Goal: Task Accomplishment & Management: Manage account settings

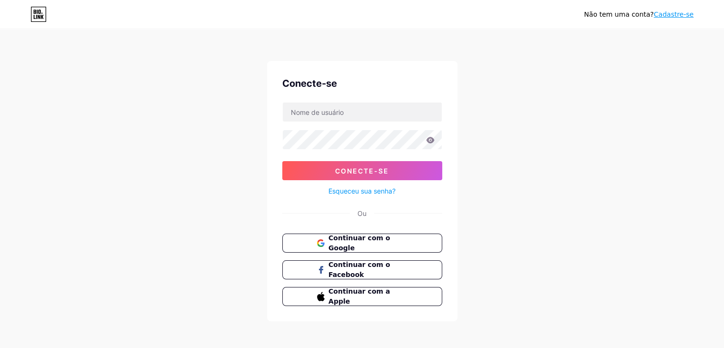
click at [537, 95] on div "Não tem uma conta? Cadastre-se Conecte-se Conecte-se Esqueceu sua senha? Ou Con…" at bounding box center [362, 176] width 724 height 352
click at [667, 17] on font "Cadastre-se" at bounding box center [674, 14] width 40 height 8
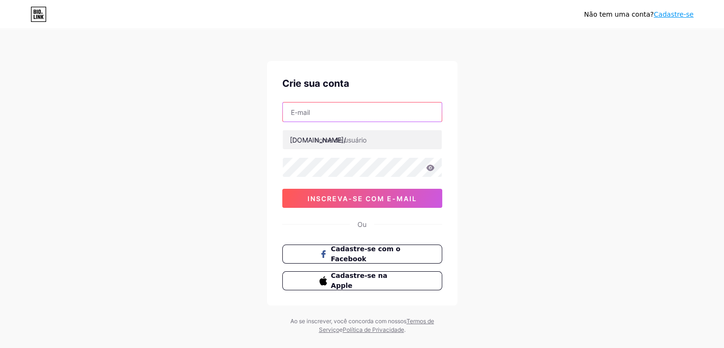
click at [342, 115] on input "text" at bounding box center [362, 111] width 159 height 19
type input "[EMAIL_ADDRESS][DOMAIN_NAME]"
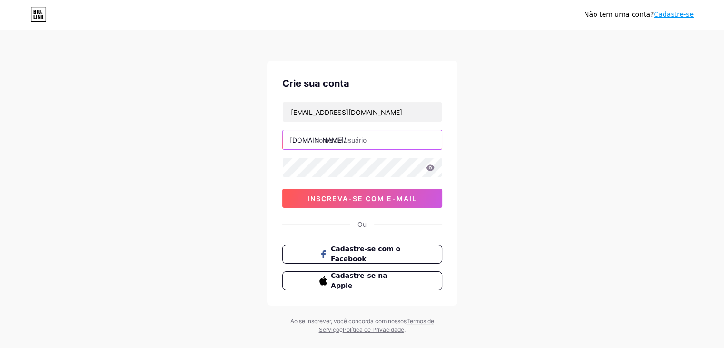
click at [341, 140] on input "text" at bounding box center [362, 139] width 159 height 19
type input "nataliacelesadv"
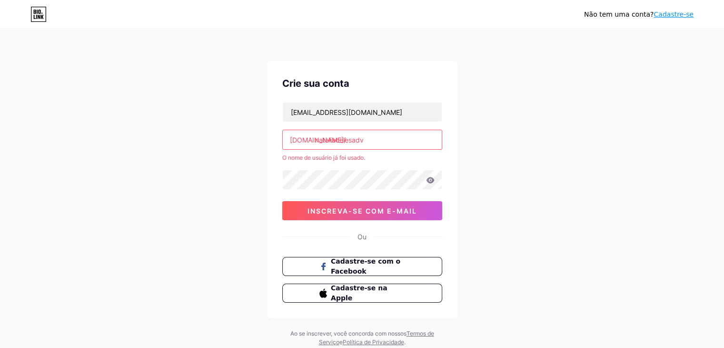
click at [479, 158] on div "Não tem uma conta? Cadastre-se Crie sua conta [EMAIL_ADDRESS][DOMAIN_NAME] [DOM…" at bounding box center [362, 188] width 724 height 377
click at [436, 159] on div "O nome de usuário já foi usado." at bounding box center [362, 157] width 160 height 9
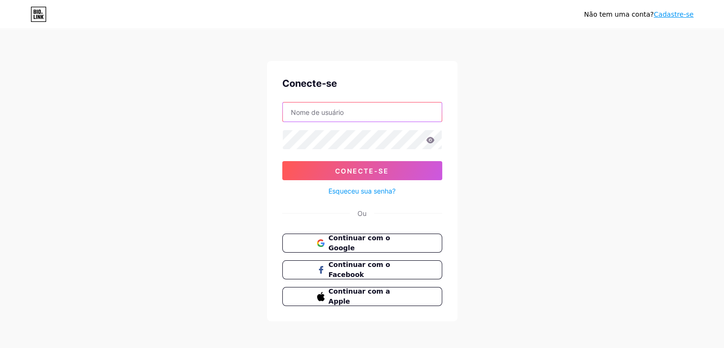
click at [397, 108] on input "text" at bounding box center [362, 111] width 159 height 19
click at [332, 114] on input "nataliaceles.adv" at bounding box center [362, 111] width 159 height 19
click at [330, 109] on input "nataliaceles.adv" at bounding box center [362, 111] width 159 height 19
type input "nataliacelesadv"
click at [370, 191] on font "Esqueceu sua senha?" at bounding box center [362, 191] width 67 height 8
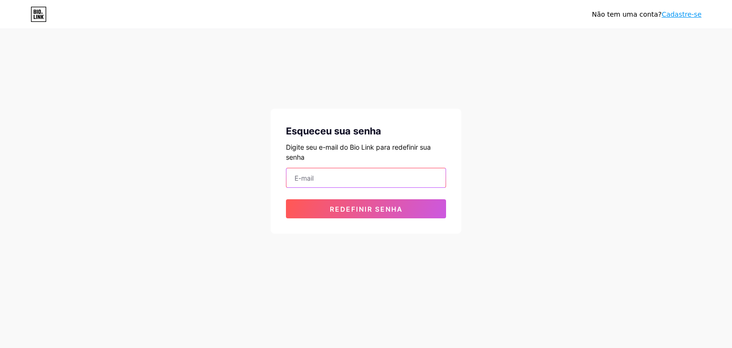
click at [409, 182] on input "email" at bounding box center [365, 177] width 159 height 19
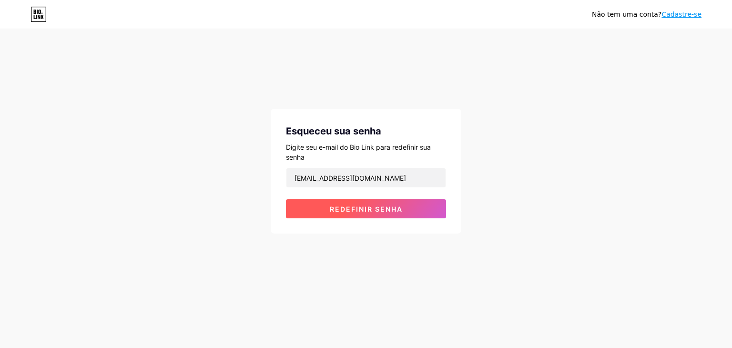
click at [383, 204] on button "Redefinir senha" at bounding box center [366, 208] width 160 height 19
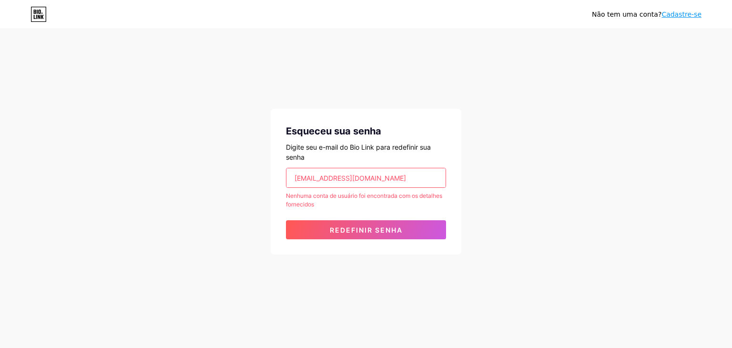
click at [332, 178] on input "nataliaceles@hotmail.com" at bounding box center [365, 177] width 159 height 19
type input "nataliaceles.adv@hotmail.com"
click at [286, 220] on button "Redefinir senha" at bounding box center [366, 229] width 160 height 19
click at [695, 12] on font "Cadastre-se" at bounding box center [681, 14] width 40 height 8
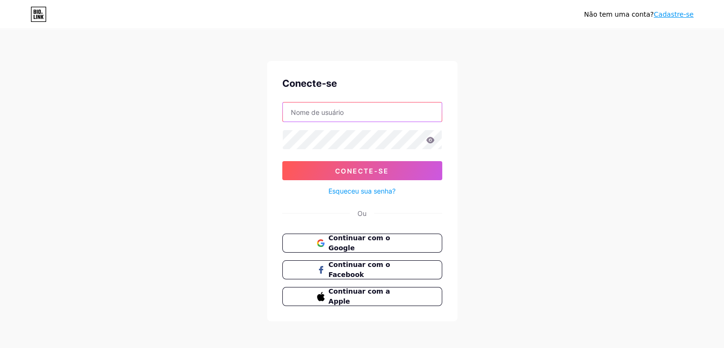
click at [416, 109] on input "text" at bounding box center [362, 111] width 159 height 19
click at [677, 14] on font "Cadastre-se" at bounding box center [674, 14] width 40 height 8
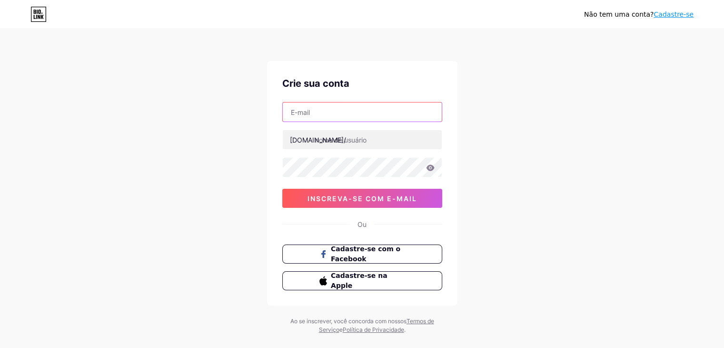
click at [320, 113] on input "text" at bounding box center [362, 111] width 159 height 19
type input "nataliaceles.adv@hotmail.com"
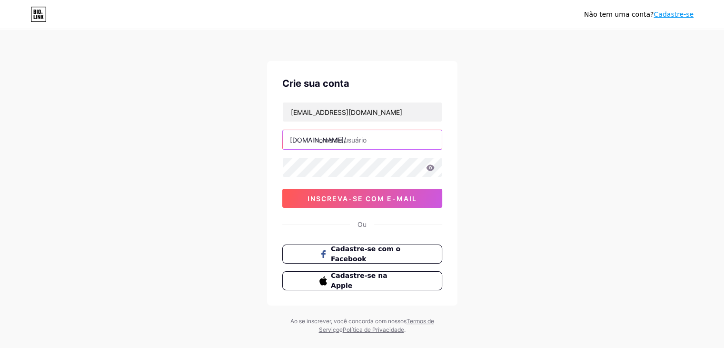
click at [344, 144] on input "text" at bounding box center [362, 139] width 159 height 19
type input "nataliaceles"
click at [154, 161] on div "Não tem uma conta? Cadastre-se Crie sua conta nataliaceles.adv@hotmail.com bio.…" at bounding box center [362, 182] width 724 height 364
click at [428, 168] on icon at bounding box center [430, 167] width 8 height 6
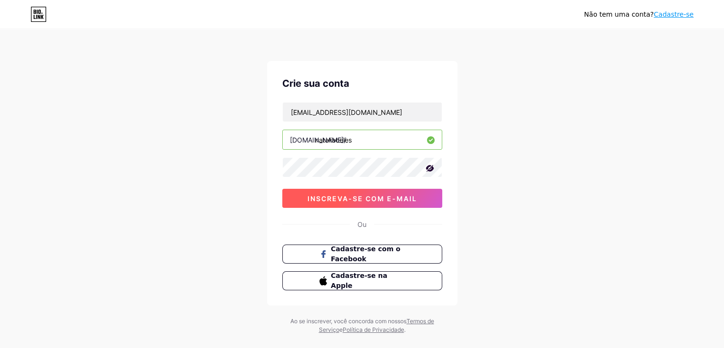
click at [396, 197] on font "inscreva-se com e-mail" at bounding box center [363, 198] width 110 height 8
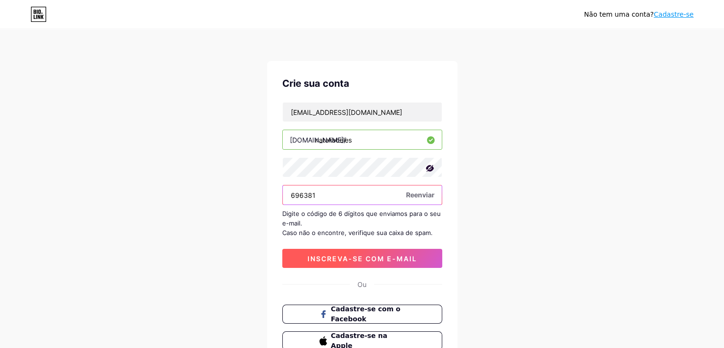
type input "696381"
click at [374, 249] on button "inscreva-se com e-mail" at bounding box center [362, 258] width 160 height 19
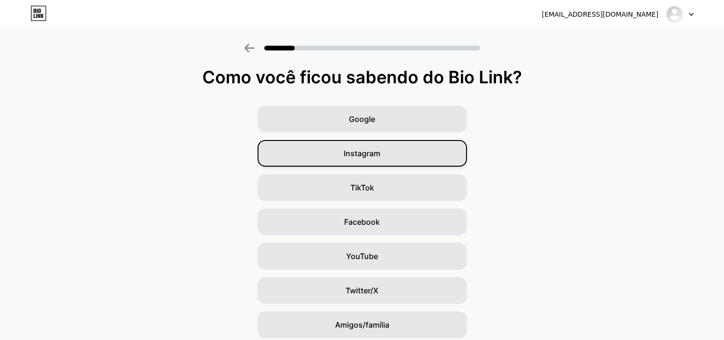
click at [417, 155] on div "Instagram" at bounding box center [363, 153] width 210 height 27
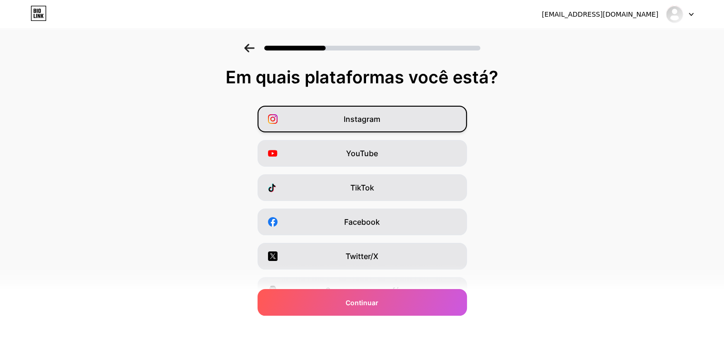
click at [433, 123] on div "Instagram" at bounding box center [363, 119] width 210 height 27
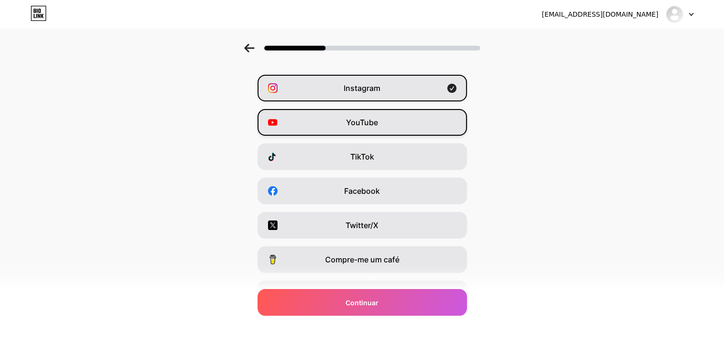
scroll to position [48, 0]
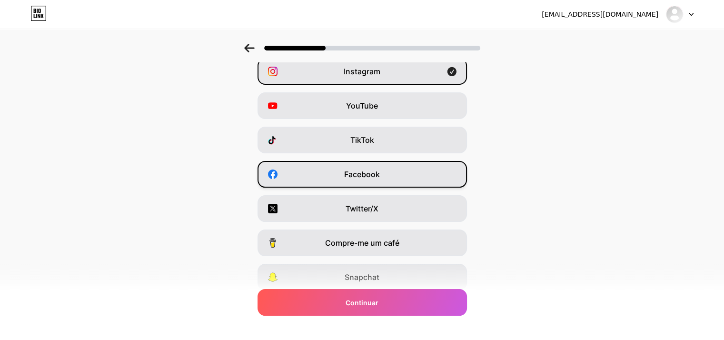
click at [432, 172] on div "Facebook" at bounding box center [363, 174] width 210 height 27
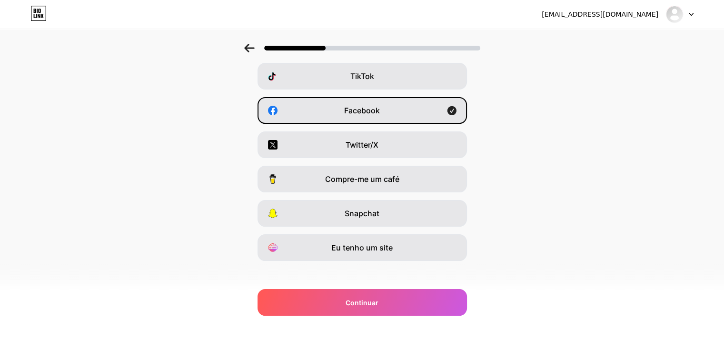
scroll to position [118, 0]
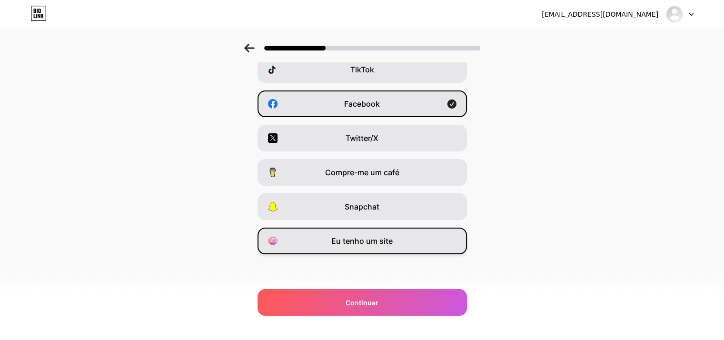
click at [408, 249] on div "Eu tenho um site" at bounding box center [363, 241] width 210 height 27
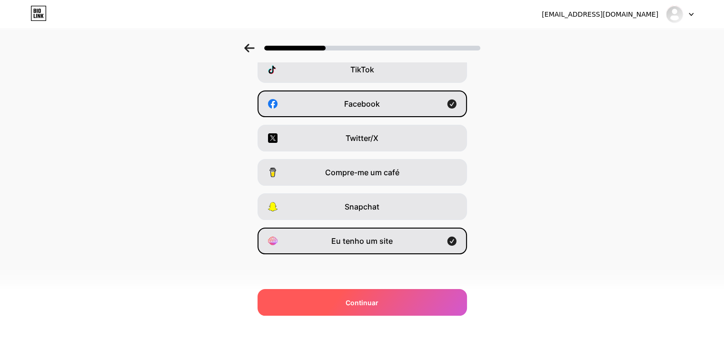
click at [406, 294] on div "Continuar" at bounding box center [363, 302] width 210 height 27
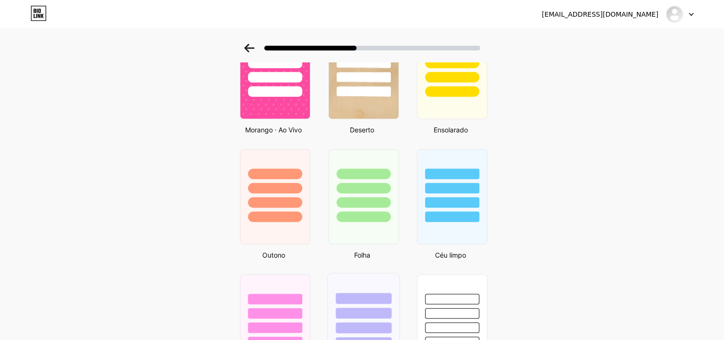
scroll to position [563, 0]
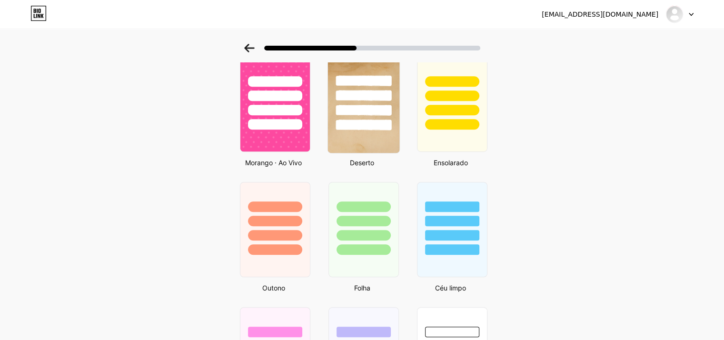
click at [358, 124] on div at bounding box center [364, 125] width 56 height 11
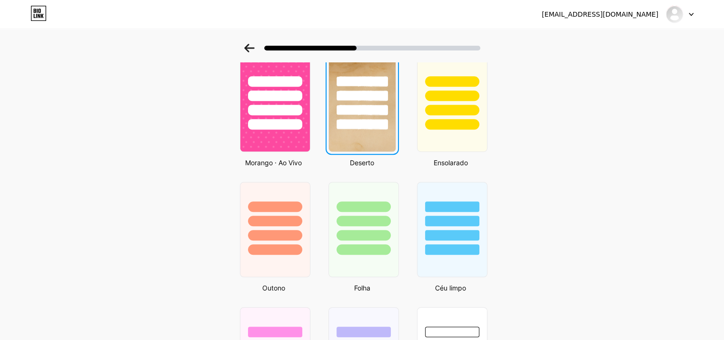
scroll to position [0, 0]
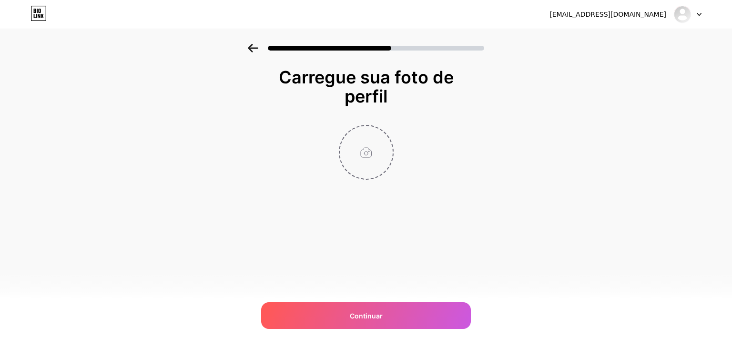
click at [359, 161] on input "file" at bounding box center [366, 152] width 53 height 53
type input "C:\fakepath\Imagem do WhatsApp de 2025-09-16 à(s) 20.13.35_8625dfae.jpg"
click at [370, 151] on img at bounding box center [366, 152] width 55 height 55
click at [368, 149] on img at bounding box center [366, 152] width 55 height 55
click at [385, 129] on circle at bounding box center [387, 132] width 10 height 10
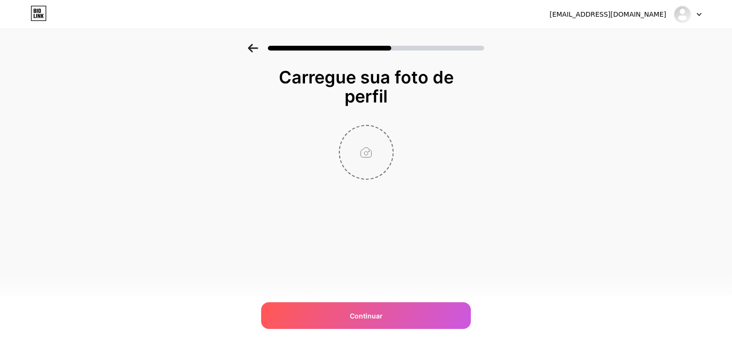
click at [365, 151] on input "file" at bounding box center [366, 152] width 53 height 53
type input "C:\fakepath\Imagem do WhatsApp de 2025-09-20 à(s) 17.59.15_7729b8ed.jpg"
click at [367, 157] on img at bounding box center [366, 152] width 55 height 55
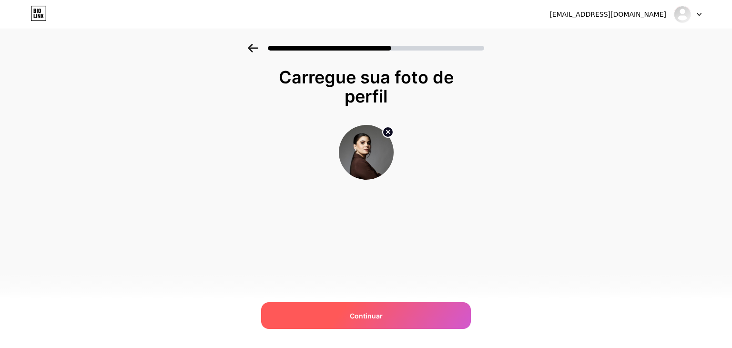
click at [390, 305] on div "Continuar" at bounding box center [366, 315] width 210 height 27
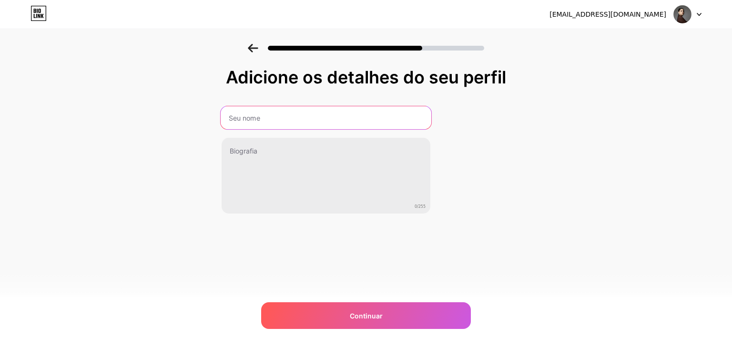
click at [342, 126] on input "text" at bounding box center [326, 117] width 211 height 23
type input "[PERSON_NAME] [PERSON_NAME]"
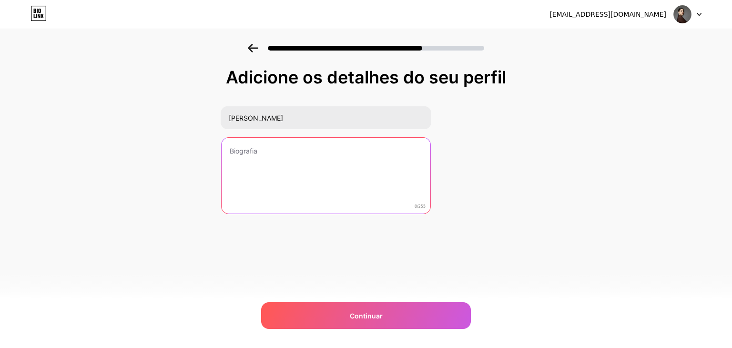
click at [330, 152] on textarea at bounding box center [325, 176] width 209 height 77
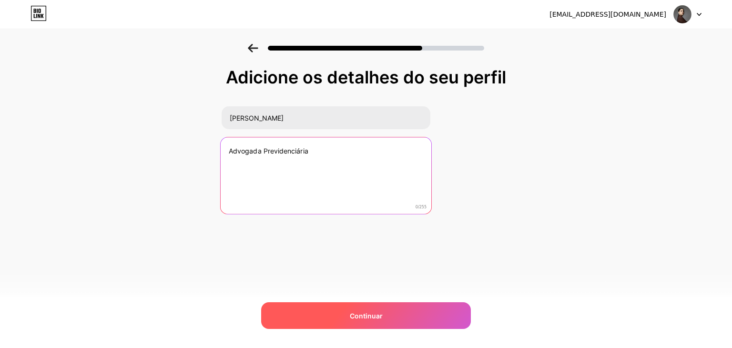
type textarea "Advogada Previdenciária"
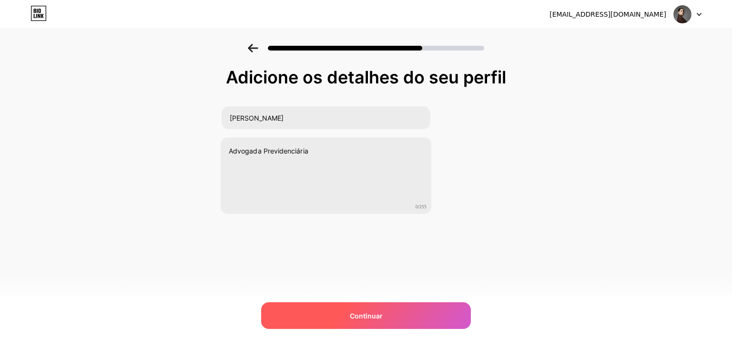
click at [417, 314] on div "Continuar" at bounding box center [366, 315] width 210 height 27
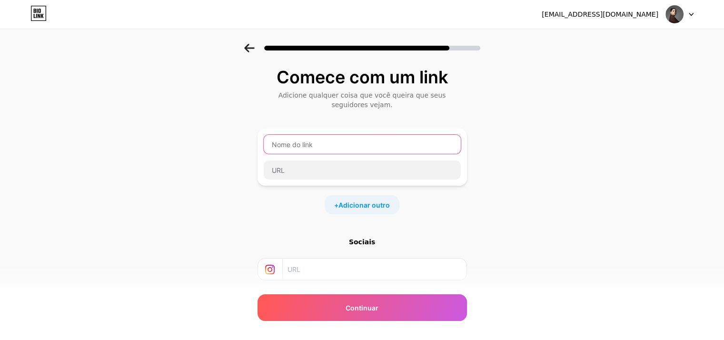
click at [371, 141] on input "text" at bounding box center [362, 144] width 197 height 19
type input "nataliaceles.adv"
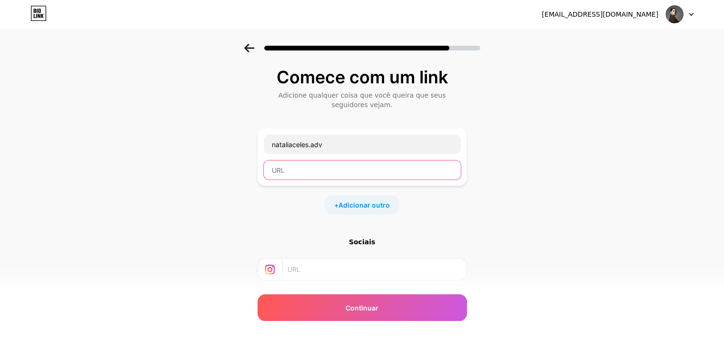
click at [433, 168] on input "text" at bounding box center [362, 170] width 197 height 19
type input "nataliaceles.adv"
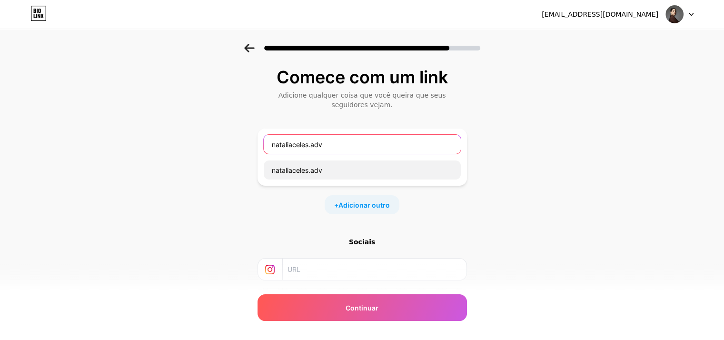
drag, startPoint x: 315, startPoint y: 143, endPoint x: 228, endPoint y: 142, distance: 86.7
click at [228, 142] on div "Comece com um link Adicione qualquer coisa que você queira que seus seguidores …" at bounding box center [362, 216] width 724 height 344
type input "Fale comigo pelo WhatsApp"
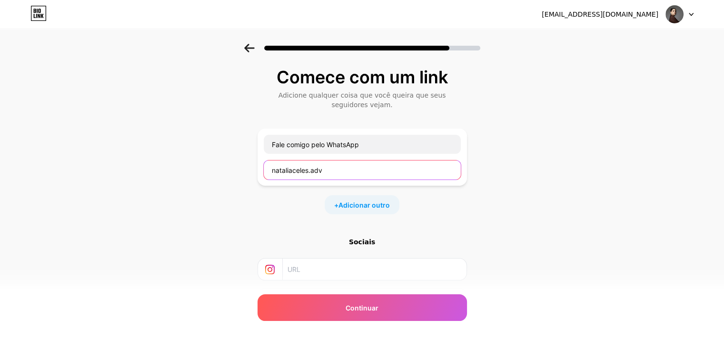
drag, startPoint x: 362, startPoint y: 171, endPoint x: 240, endPoint y: 168, distance: 122.0
click at [240, 168] on div "Comece com um link Adicione qualquer coisa que você queira que seus seguidores …" at bounding box center [362, 216] width 724 height 344
paste input "[URL][DOMAIN_NAME]"
type input "[URL][DOMAIN_NAME]"
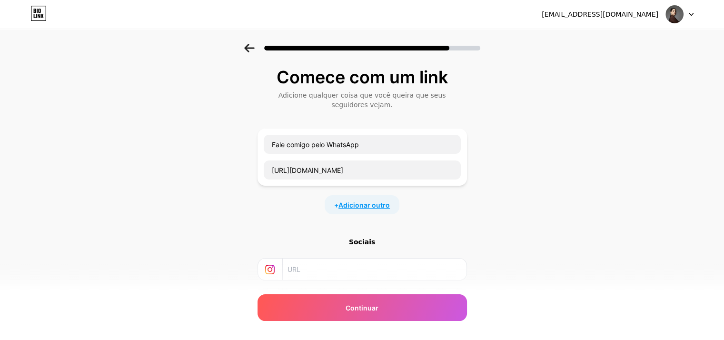
click at [382, 208] on font "Adicionar outro" at bounding box center [364, 205] width 51 height 8
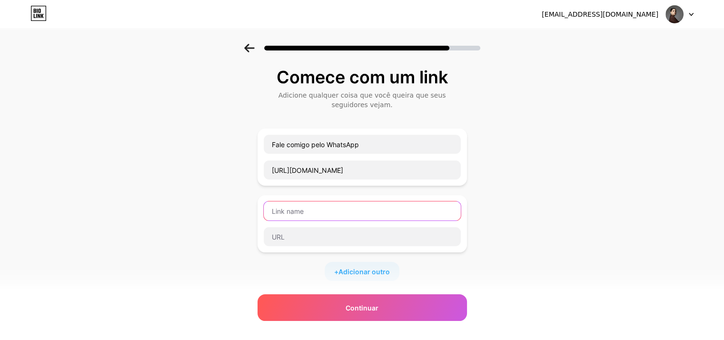
click at [382, 208] on input "text" at bounding box center [362, 210] width 197 height 19
type input "Site"
click at [367, 274] on font "Adicionar outro" at bounding box center [364, 272] width 51 height 8
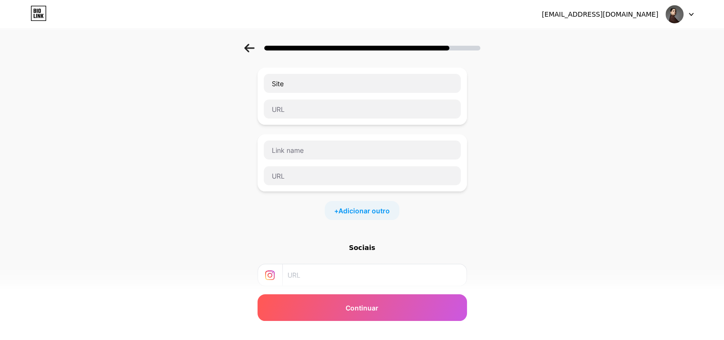
scroll to position [143, 0]
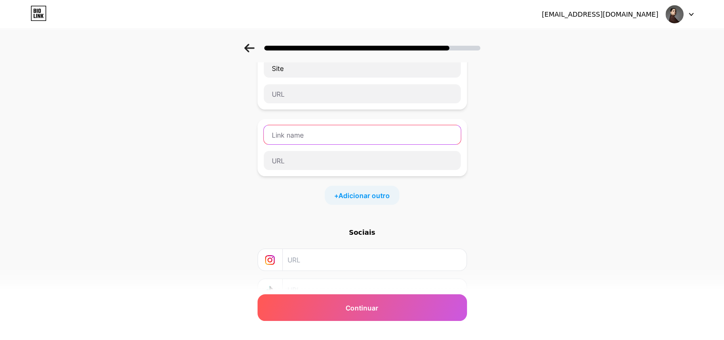
click at [316, 130] on input "text" at bounding box center [362, 134] width 197 height 19
type input "Localização do escritório"
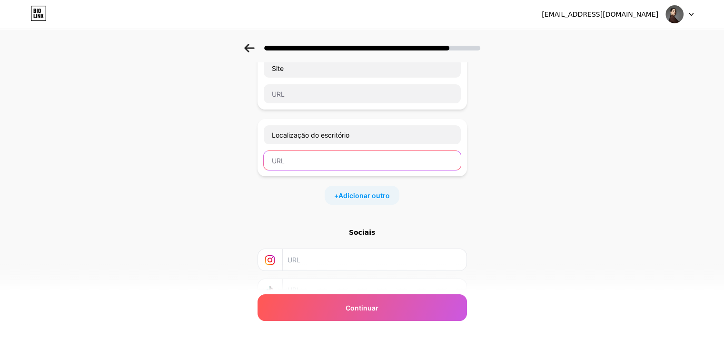
click at [361, 159] on input "text" at bounding box center [362, 160] width 197 height 19
paste input "[DOMAIN_NAME][URL][PHONE_NUMBER]"
type input "[DOMAIN_NAME][URL][PHONE_NUMBER]"
click at [372, 194] on font "Adicionar outro" at bounding box center [364, 195] width 51 height 8
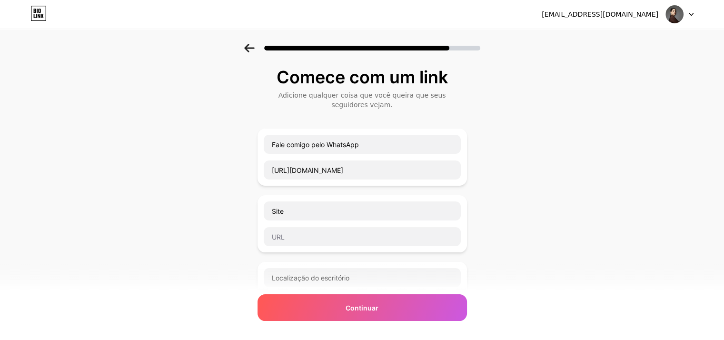
scroll to position [95, 0]
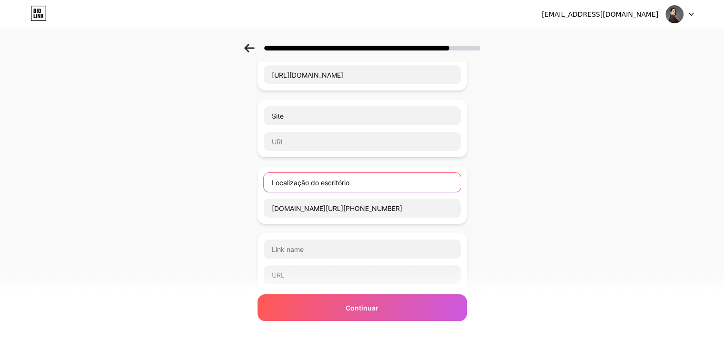
drag, startPoint x: 359, startPoint y: 183, endPoint x: 251, endPoint y: 176, distance: 107.9
click at [251, 176] on div "Comece com um link Adicione qualquer coisa que você queira que seus seguidores …" at bounding box center [362, 221] width 724 height 544
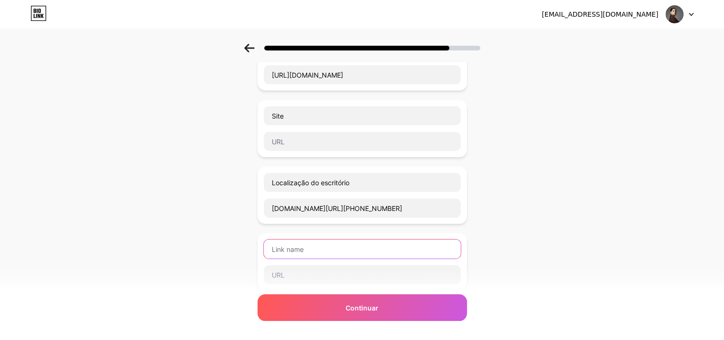
click at [312, 253] on input "text" at bounding box center [362, 249] width 197 height 19
paste input "Localização do escritório"
type input "Localização do escritório"
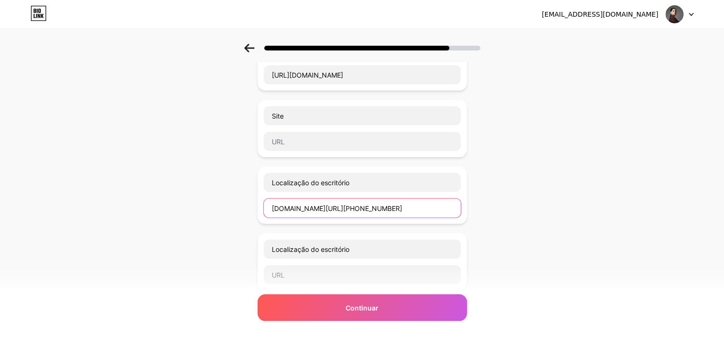
scroll to position [0, 960]
drag, startPoint x: 274, startPoint y: 207, endPoint x: 596, endPoint y: 221, distance: 322.3
click at [596, 221] on div "Comece com um link Adicione qualquer coisa que você queira que seus seguidores …" at bounding box center [362, 221] width 724 height 544
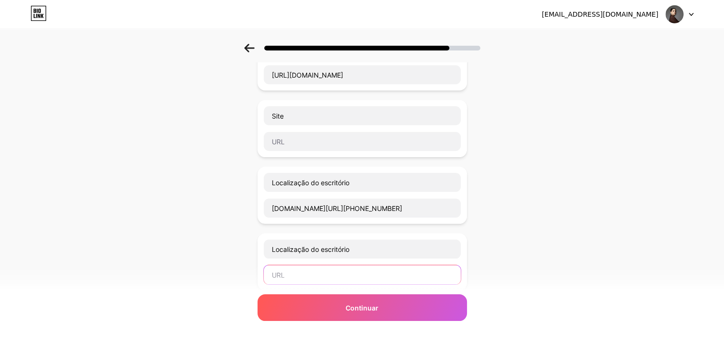
click at [352, 278] on input "text" at bounding box center [362, 274] width 197 height 19
paste input "[DOMAIN_NAME][URL][PHONE_NUMBER]"
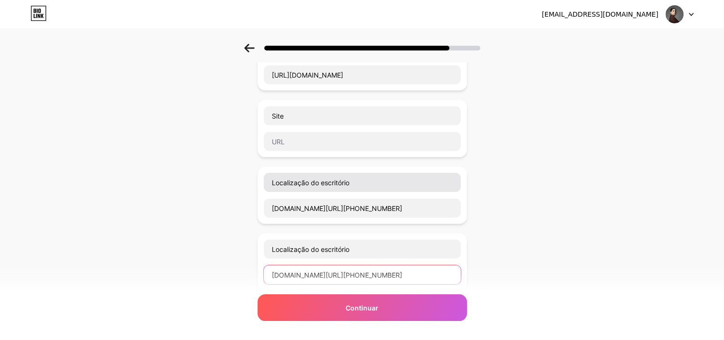
type input "[DOMAIN_NAME][URL][PHONE_NUMBER]"
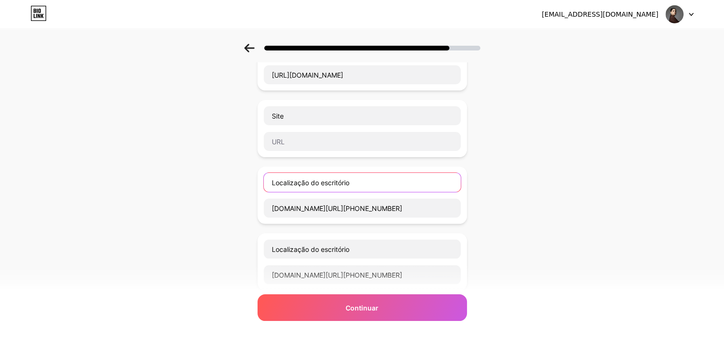
click at [347, 179] on input "Localização do escritório" at bounding box center [362, 182] width 197 height 19
drag, startPoint x: 370, startPoint y: 183, endPoint x: 238, endPoint y: 182, distance: 131.5
click at [238, 182] on div "Comece com um link Adicione qualquer coisa que você queira que seus seguidores …" at bounding box center [362, 221] width 724 height 544
type input "Facebook"
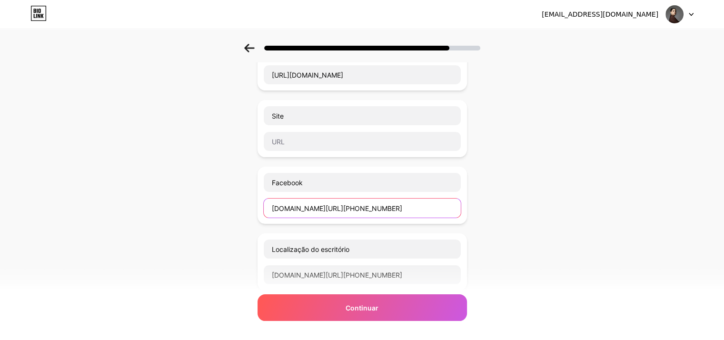
scroll to position [95, 7]
drag, startPoint x: 278, startPoint y: 209, endPoint x: 731, endPoint y: 216, distance: 453.5
click at [724, 216] on html "nataliaceles.adv@hotmail.com Sair Link copiado Comece com um link Adicione qual…" at bounding box center [362, 218] width 724 height 626
type input "g"
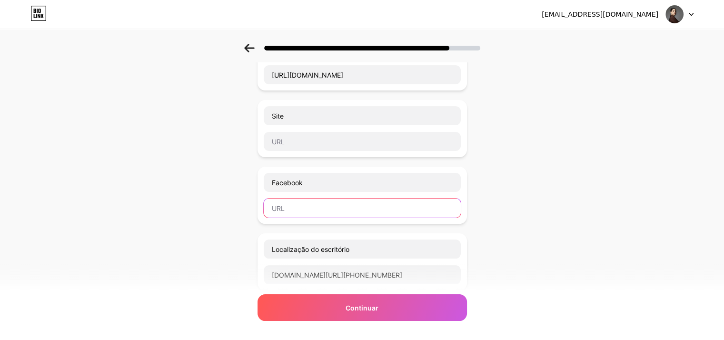
paste input "[URL][DOMAIN_NAME][DOMAIN_NAME]"
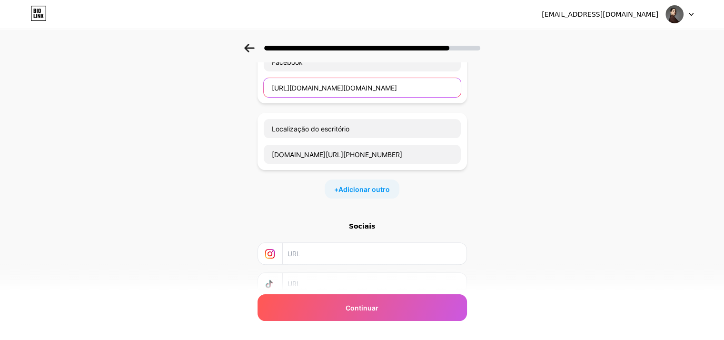
scroll to position [238, 7]
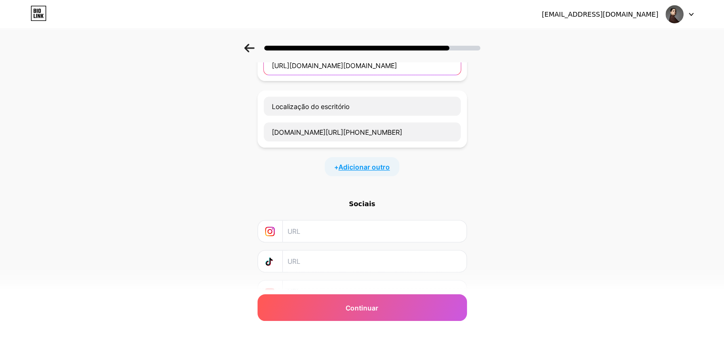
type input "[URL][DOMAIN_NAME][DOMAIN_NAME]"
click at [375, 167] on font "Adicionar outro" at bounding box center [364, 167] width 51 height 8
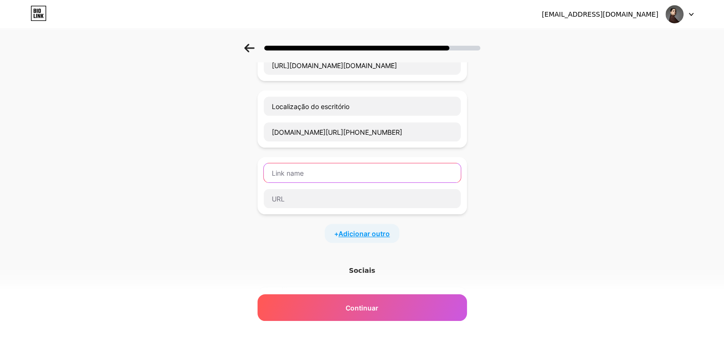
click at [375, 167] on input "text" at bounding box center [362, 172] width 197 height 19
type input "Me avalie no Google"
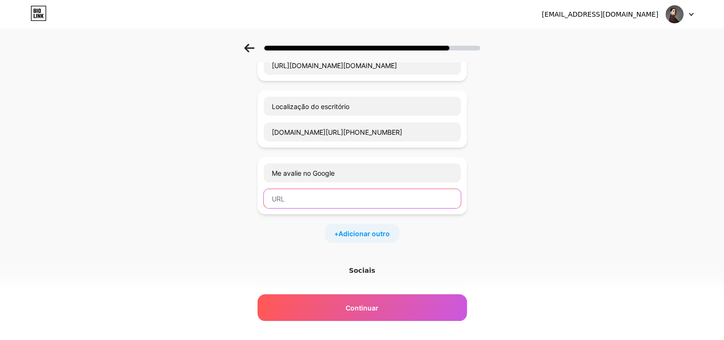
click at [337, 193] on input "text" at bounding box center [362, 198] width 197 height 19
paste input "[URL][DOMAIN_NAME][DOMAIN_NAME]"
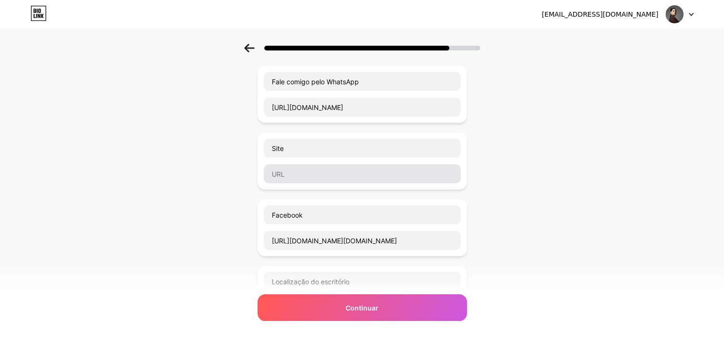
scroll to position [48, 7]
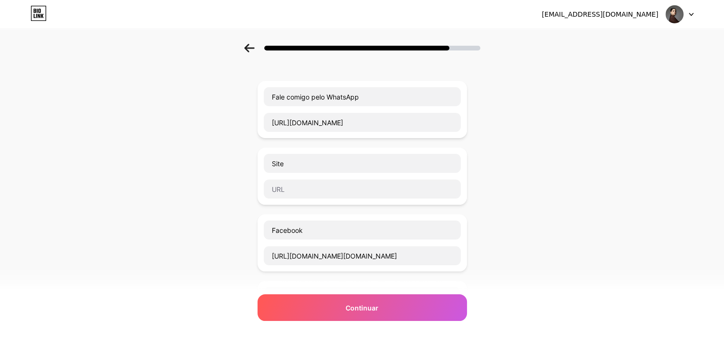
type input "[URL][DOMAIN_NAME][DOMAIN_NAME]"
click at [344, 187] on input "text" at bounding box center [362, 189] width 197 height 19
paste input "[URL][DOMAIN_NAME]"
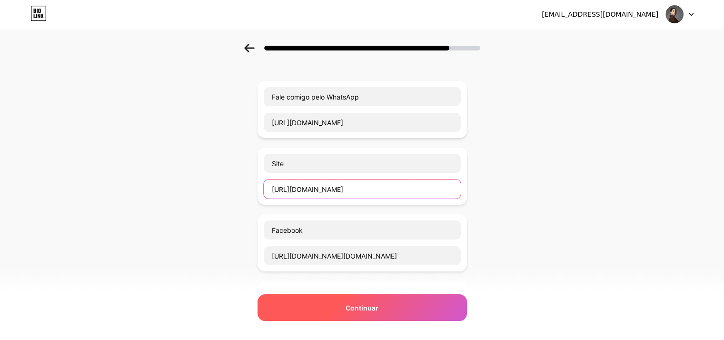
type input "[URL][DOMAIN_NAME]"
click at [361, 304] on font "Continuar" at bounding box center [362, 308] width 33 height 8
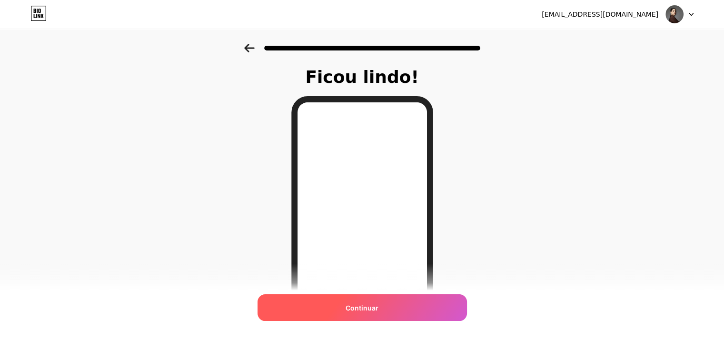
click at [372, 302] on div "Continuar" at bounding box center [363, 307] width 210 height 27
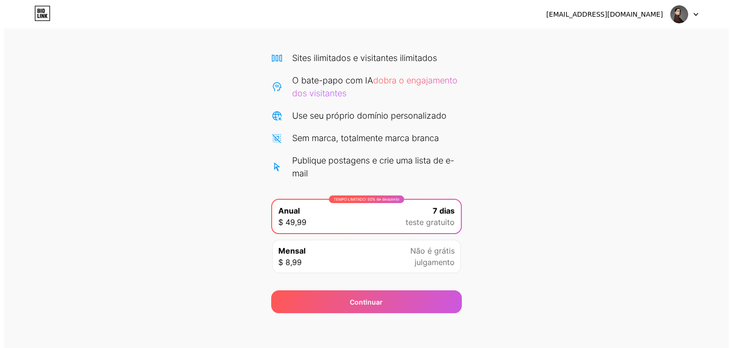
scroll to position [61, 0]
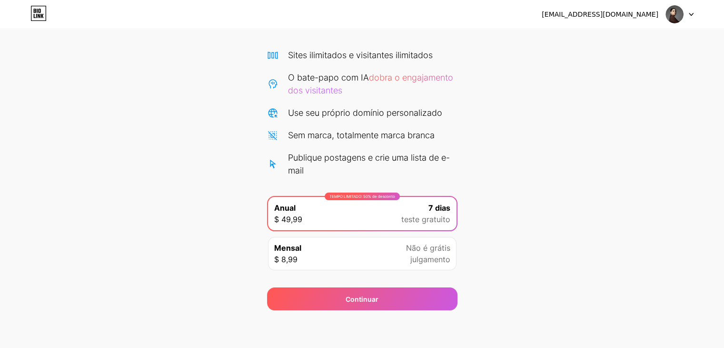
click at [383, 258] on div "Mensal $ 8,99 Não é grátis julgamento" at bounding box center [362, 253] width 189 height 33
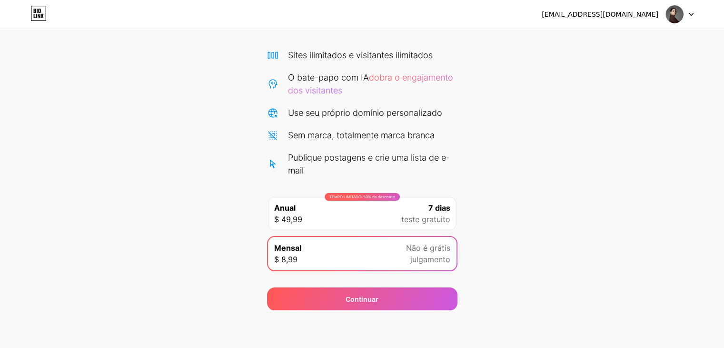
click at [408, 220] on font "teste gratuito" at bounding box center [426, 219] width 49 height 10
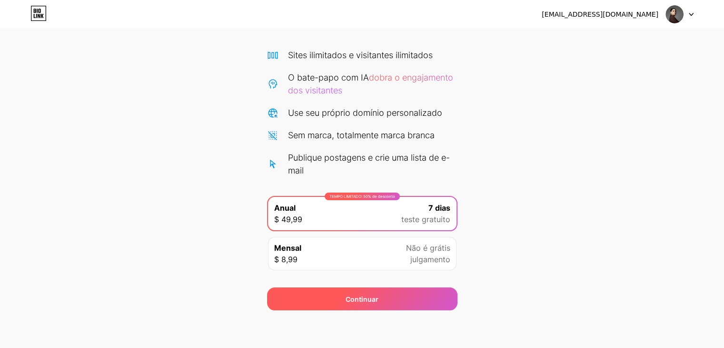
click at [398, 290] on div "Continuar" at bounding box center [362, 298] width 191 height 23
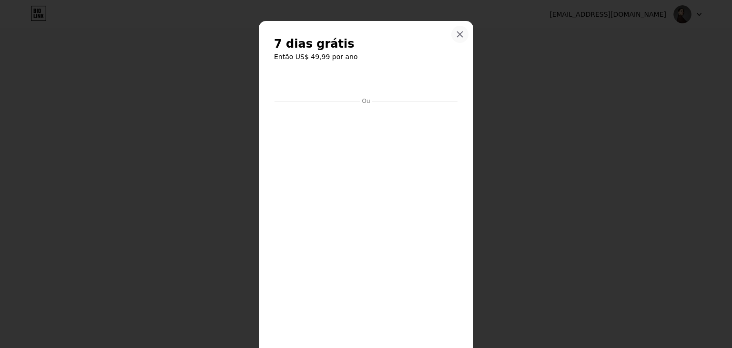
click at [457, 32] on icon at bounding box center [460, 34] width 8 height 8
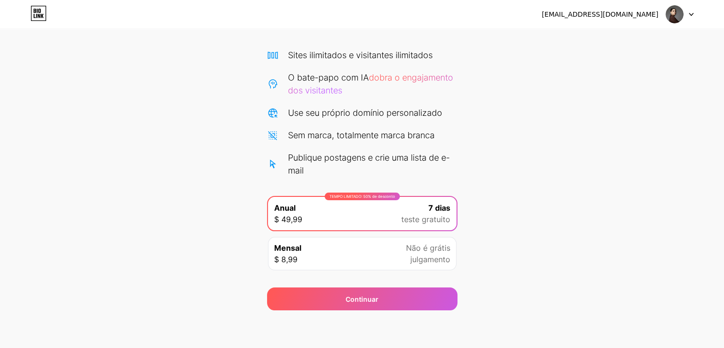
click at [379, 252] on div "Mensal $ 8,99 Não é grátis julgamento" at bounding box center [362, 253] width 189 height 33
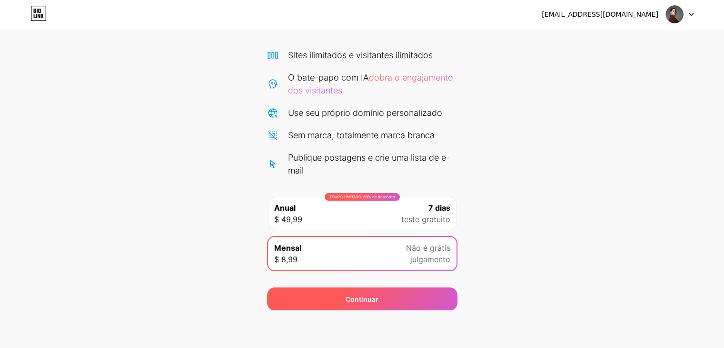
click at [381, 295] on div "Continuar" at bounding box center [362, 298] width 191 height 23
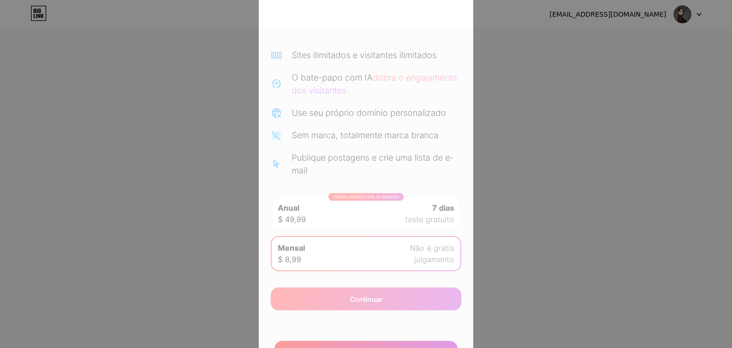
scroll to position [206, 0]
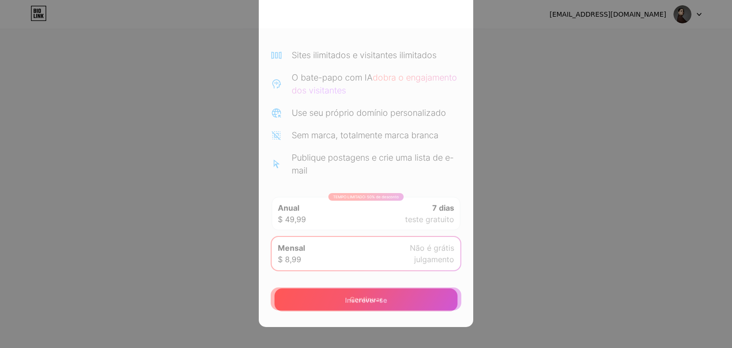
click at [391, 300] on div "Inscrever-se" at bounding box center [365, 299] width 183 height 23
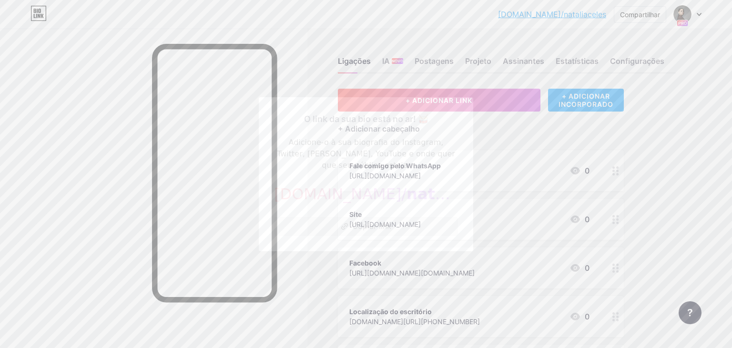
click at [412, 221] on button "Copiar link" at bounding box center [366, 226] width 184 height 19
click at [387, 224] on font "Copiar link" at bounding box center [371, 226] width 39 height 10
click at [357, 209] on div "O link da sua bio está no ar! 🥁 Adicione-o à sua biografia do Instagram, Twitte…" at bounding box center [366, 173] width 184 height 123
click at [354, 221] on font "Copiar link" at bounding box center [371, 226] width 39 height 10
click at [707, 143] on div at bounding box center [366, 174] width 732 height 348
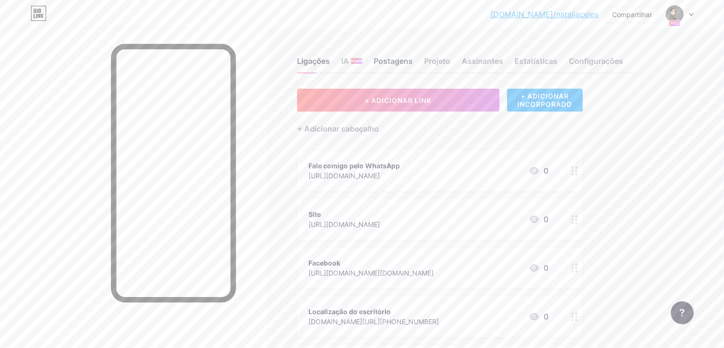
click at [413, 63] on font "Postagens" at bounding box center [393, 61] width 39 height 10
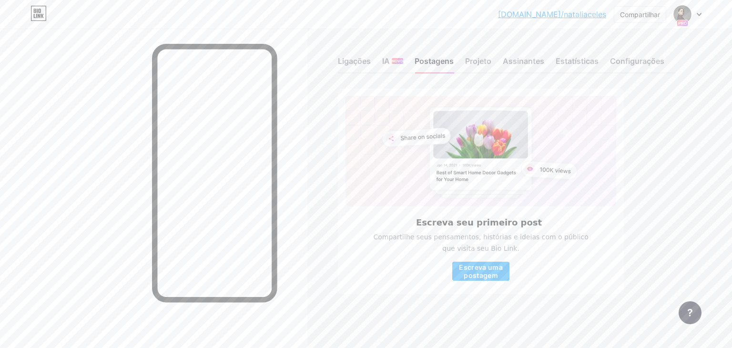
click at [687, 20] on rect at bounding box center [681, 23] width 11 height 6
click at [355, 68] on div "Ligações" at bounding box center [354, 63] width 33 height 17
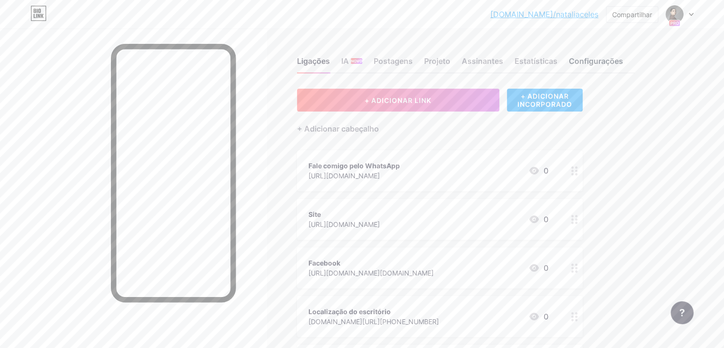
click at [624, 68] on div "Configurações" at bounding box center [596, 63] width 54 height 17
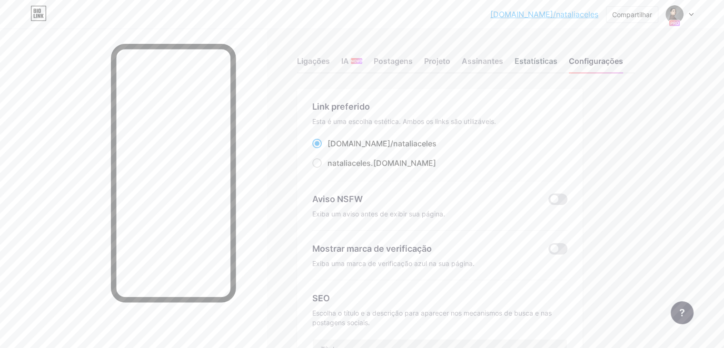
click at [558, 67] on div "Estatísticas" at bounding box center [536, 63] width 43 height 17
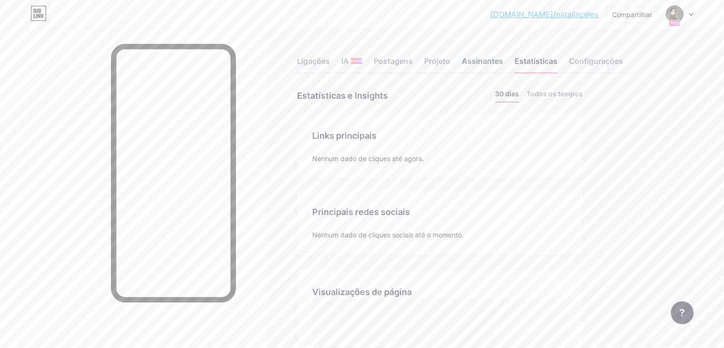
click at [503, 60] on font "Assinantes" at bounding box center [482, 61] width 41 height 10
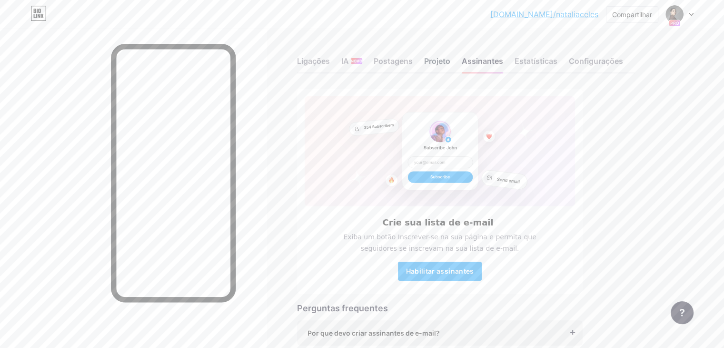
click at [451, 60] on font "Projeto" at bounding box center [437, 61] width 26 height 10
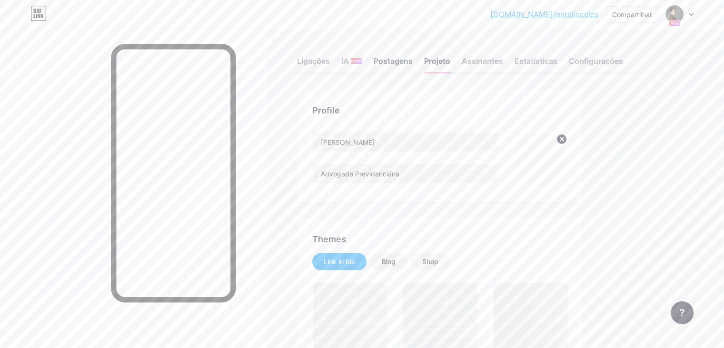
click at [413, 62] on font "Postagens" at bounding box center [393, 61] width 39 height 10
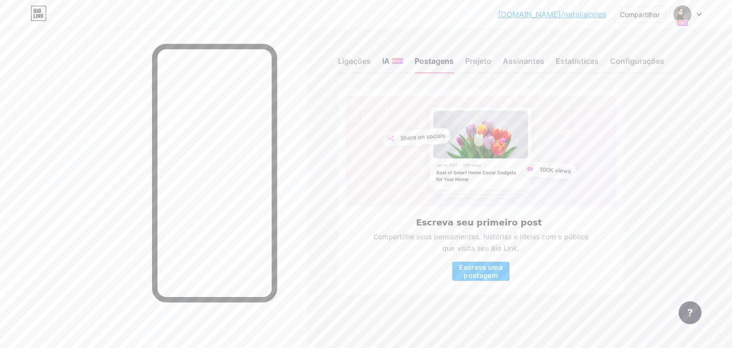
click at [385, 68] on div "IA NOVO" at bounding box center [392, 63] width 21 height 17
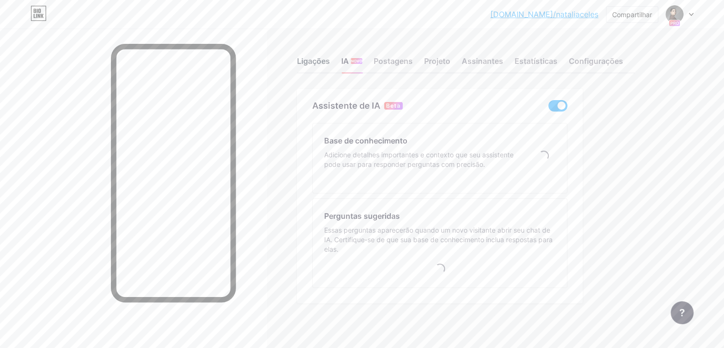
click at [330, 60] on font "Ligações" at bounding box center [313, 61] width 33 height 10
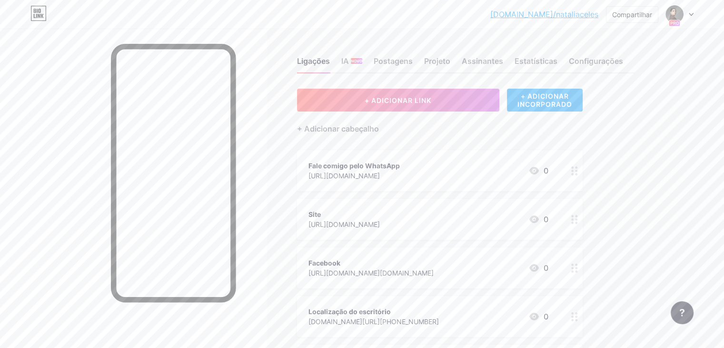
click at [689, 22] on div at bounding box center [680, 14] width 28 height 17
click at [626, 111] on font "Configurações de Conta" at bounding box center [625, 108] width 80 height 8
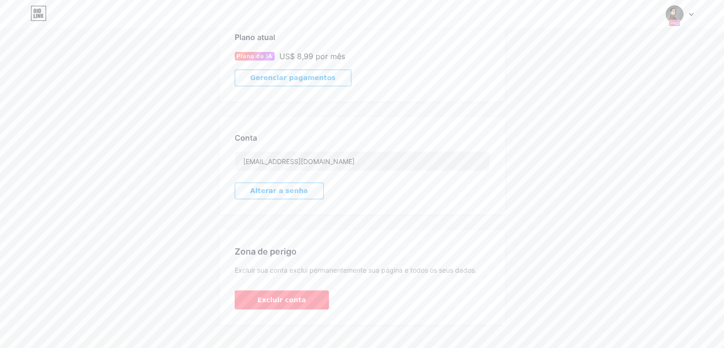
scroll to position [184, 0]
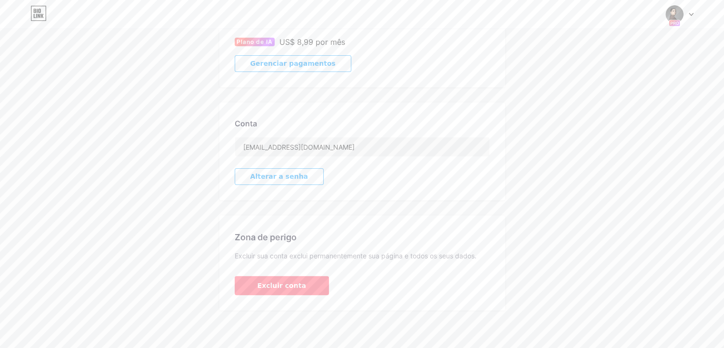
click at [680, 17] on img at bounding box center [675, 14] width 18 height 18
click at [613, 62] on font "[DOMAIN_NAME]/nataliaceles" at bounding box center [644, 65] width 82 height 7
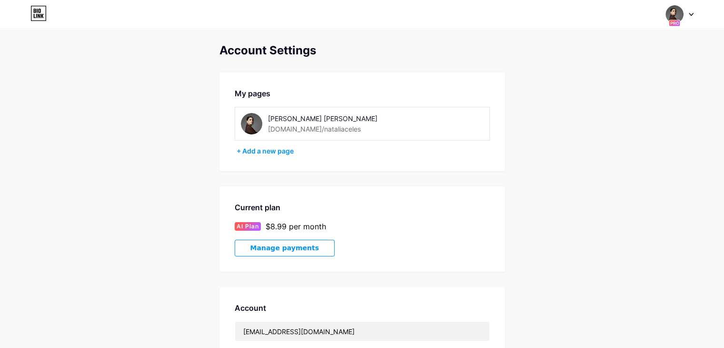
click at [39, 21] on link at bounding box center [38, 14] width 16 height 17
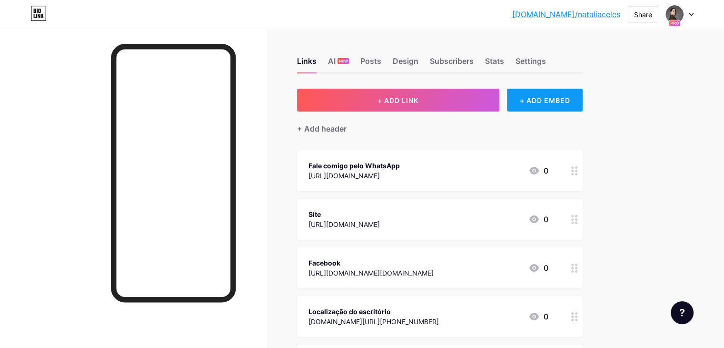
click at [583, 99] on div "+ ADD EMBED" at bounding box center [545, 100] width 76 height 23
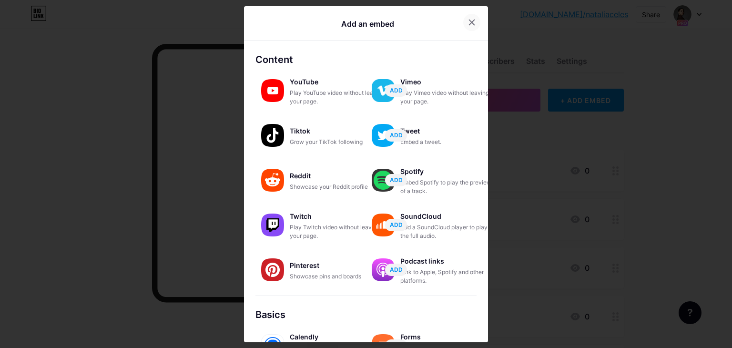
click at [469, 20] on icon at bounding box center [471, 22] width 5 height 5
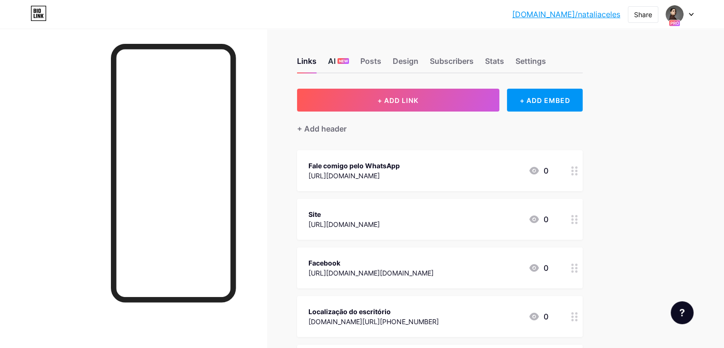
click at [349, 69] on div "AI NEW" at bounding box center [338, 63] width 21 height 17
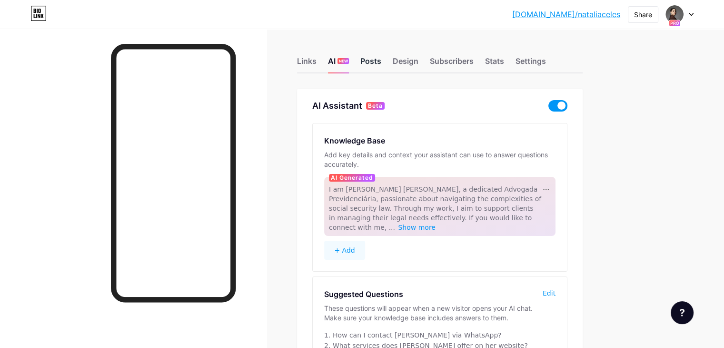
click at [382, 65] on div "Posts" at bounding box center [371, 63] width 21 height 17
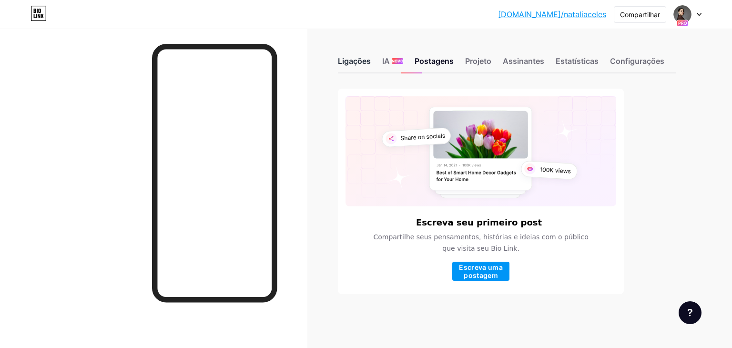
click at [364, 61] on font "Ligações" at bounding box center [354, 61] width 33 height 10
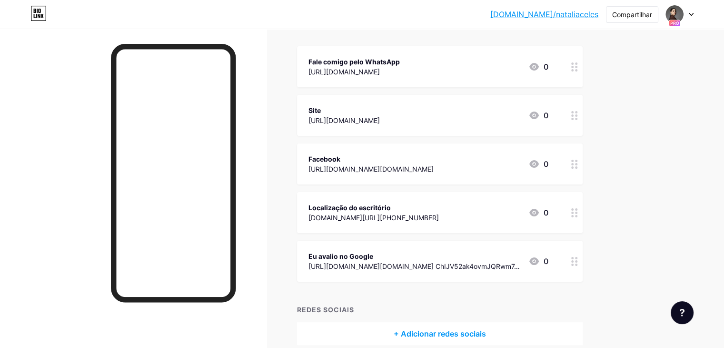
scroll to position [53, 0]
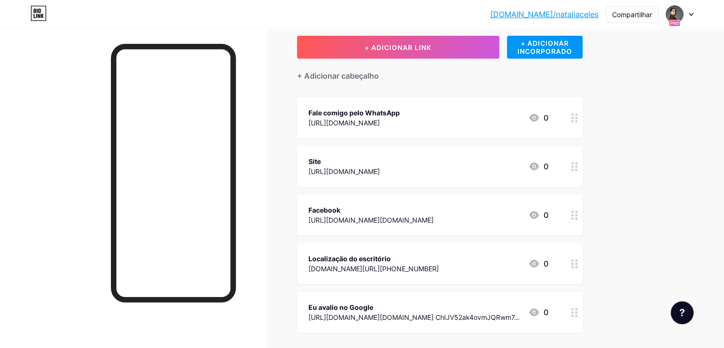
click at [583, 120] on div at bounding box center [575, 117] width 16 height 41
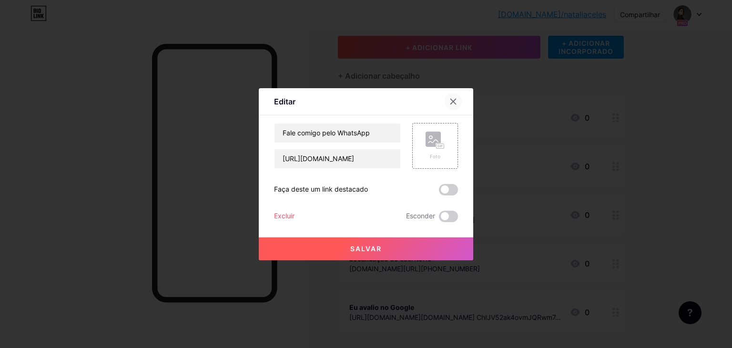
click at [455, 99] on icon at bounding box center [453, 101] width 5 height 5
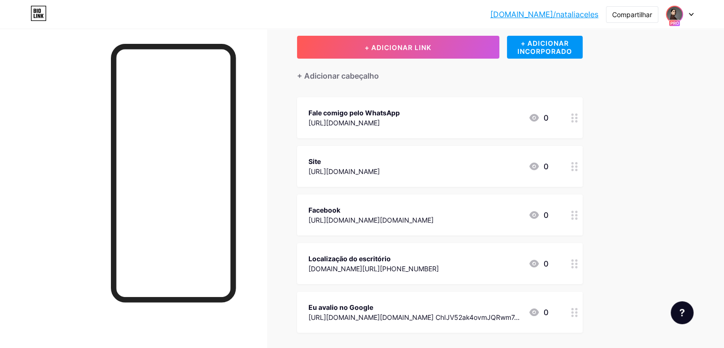
click at [679, 12] on img at bounding box center [674, 14] width 15 height 15
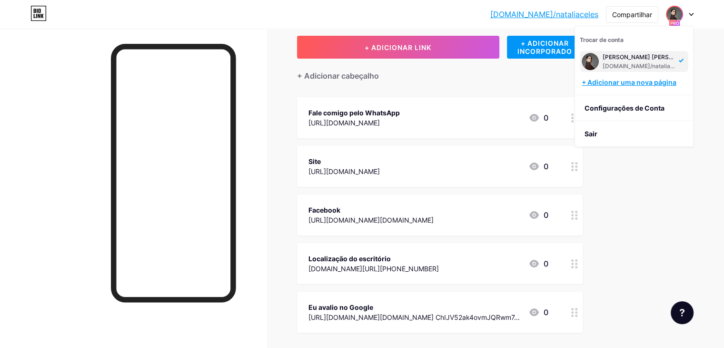
click at [621, 84] on font "+ Adicionar uma nova página" at bounding box center [629, 82] width 95 height 8
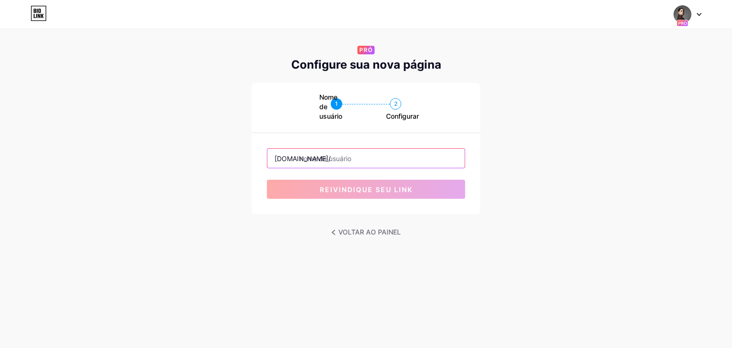
click at [319, 160] on input "text" at bounding box center [365, 158] width 197 height 19
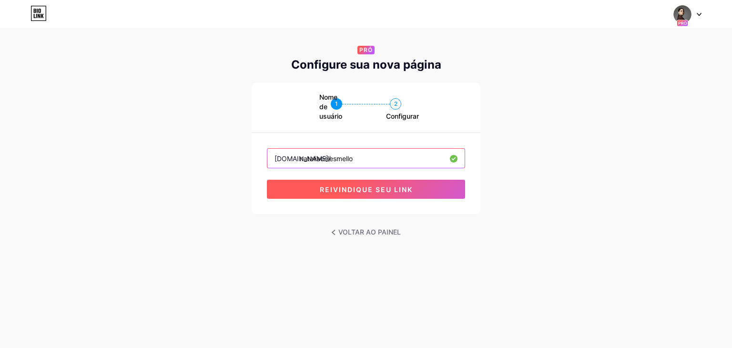
type input "nataliacelesmello"
click at [359, 191] on font "reivindique seu link" at bounding box center [366, 189] width 93 height 8
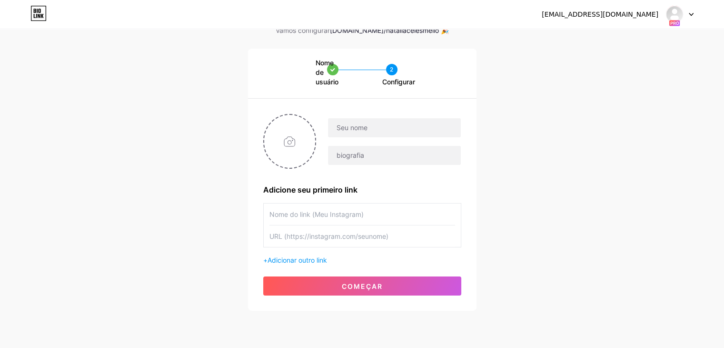
scroll to position [51, 0]
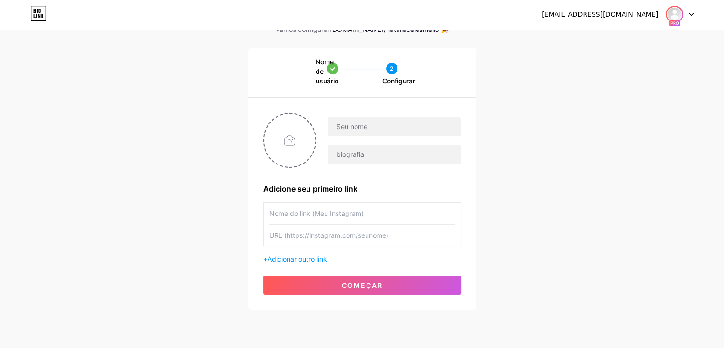
click at [674, 16] on img at bounding box center [674, 14] width 15 height 15
click at [36, 11] on icon at bounding box center [38, 13] width 16 height 15
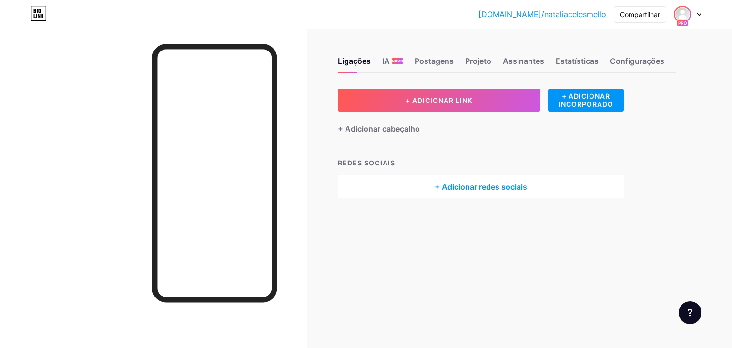
click at [684, 15] on img at bounding box center [681, 14] width 15 height 15
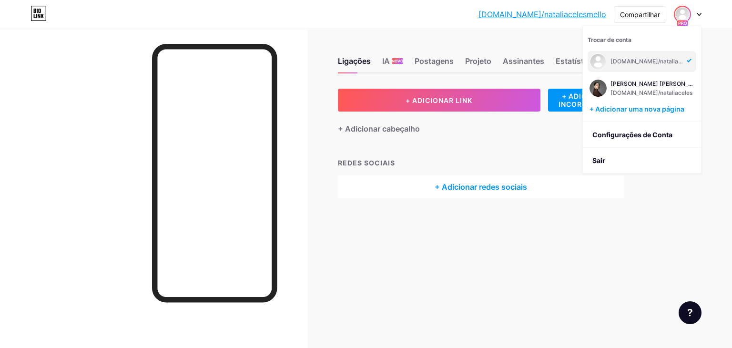
click at [657, 54] on div "bio.link/nataliacelesmello" at bounding box center [646, 61] width 73 height 17
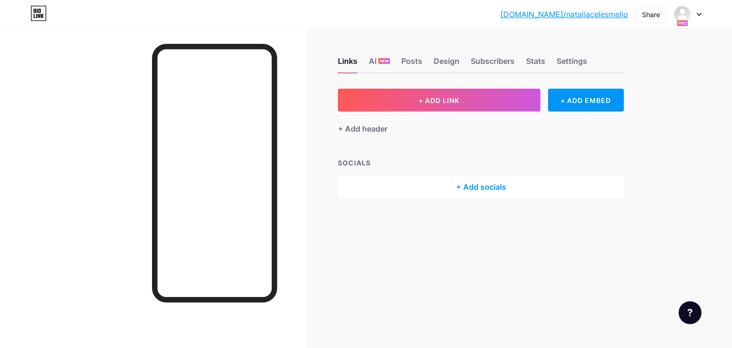
click at [694, 16] on div at bounding box center [688, 14] width 28 height 17
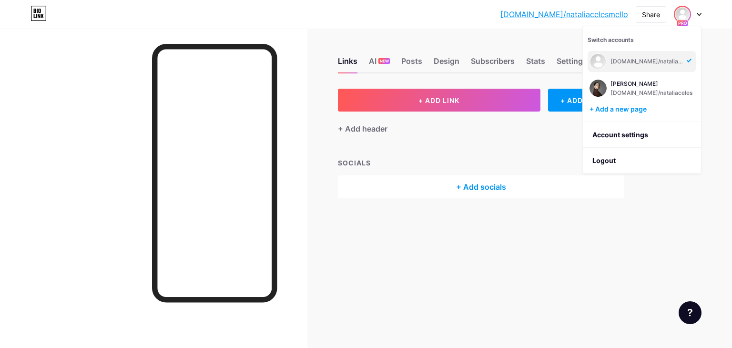
click at [554, 44] on div "Links AI NEW Posts Design Subscribers Stats Settings" at bounding box center [481, 56] width 286 height 33
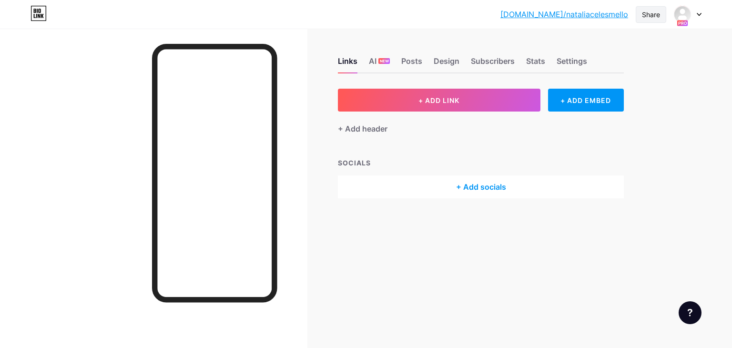
click at [663, 16] on div "Share" at bounding box center [650, 14] width 30 height 17
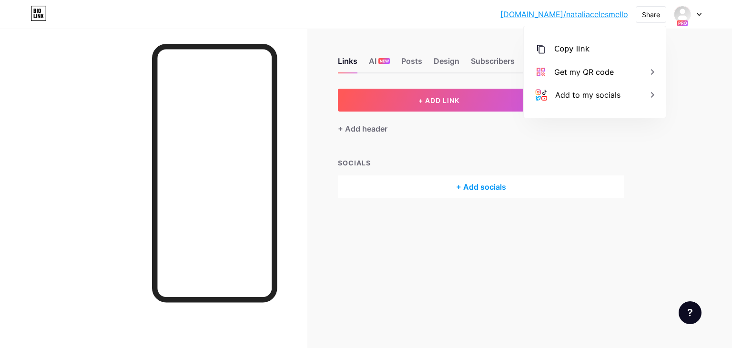
drag, startPoint x: 663, startPoint y: 16, endPoint x: 696, endPoint y: 51, distance: 48.5
click at [696, 51] on div "bio.link/natali... bio.link/nataliacelesmello Share Copy link https://bio.link/…" at bounding box center [366, 174] width 732 height 348
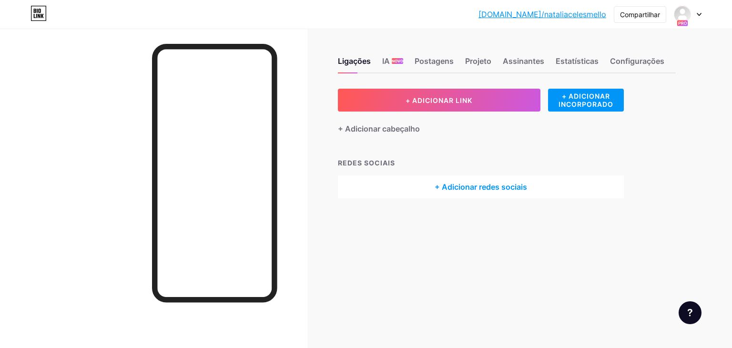
click at [671, 103] on div "+ ADICIONAR LINK + ADICIONAR INCORPORADO + Adicionar cabeçalho REDES SOCIAIS + …" at bounding box center [507, 144] width 338 height 110
click at [626, 62] on font "Configurações" at bounding box center [637, 61] width 54 height 10
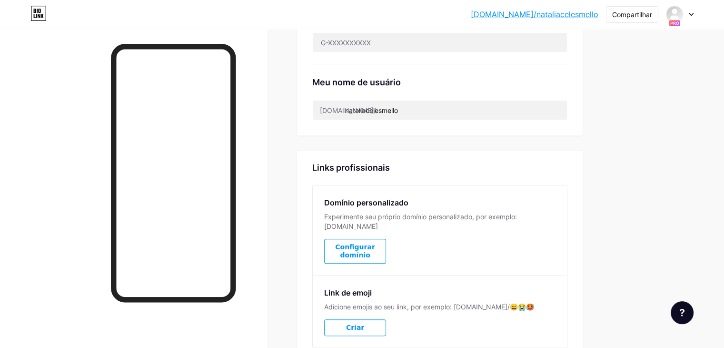
scroll to position [327, 0]
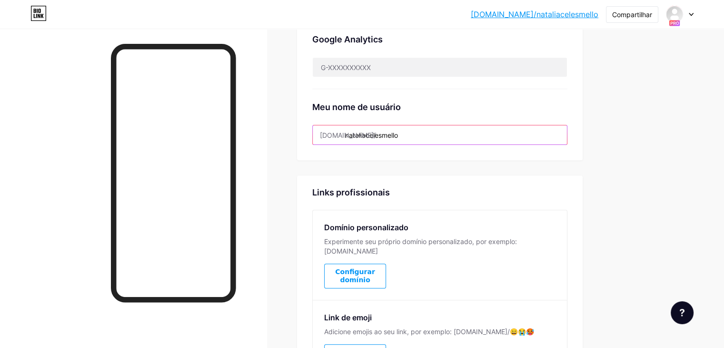
click at [457, 134] on input "nataliacelesmello" at bounding box center [440, 134] width 254 height 19
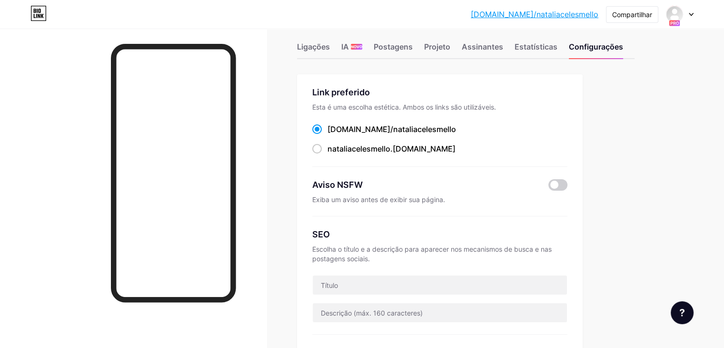
scroll to position [0, 0]
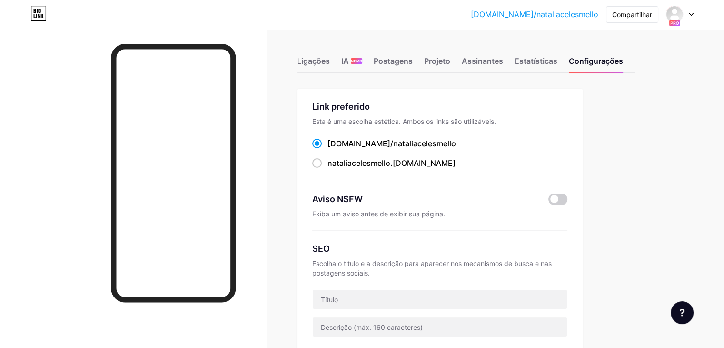
click at [668, 21] on div at bounding box center [680, 14] width 28 height 17
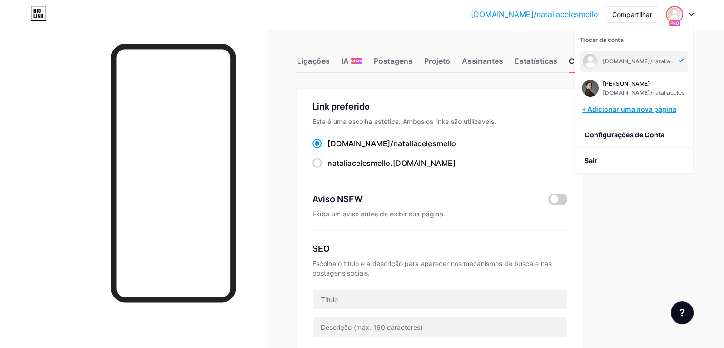
click at [636, 106] on font "+ Adicionar uma nova página" at bounding box center [629, 109] width 95 height 8
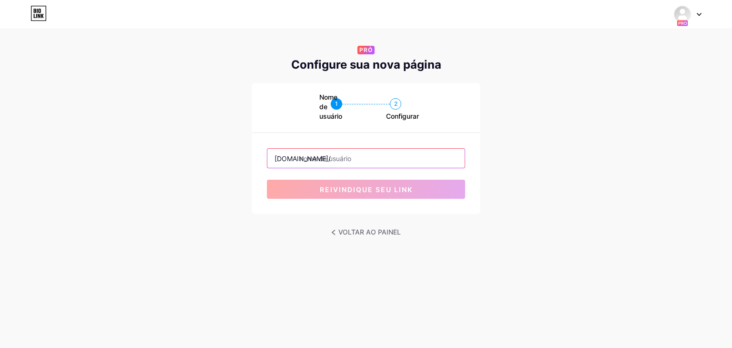
click at [340, 156] on input "text" at bounding box center [365, 158] width 197 height 19
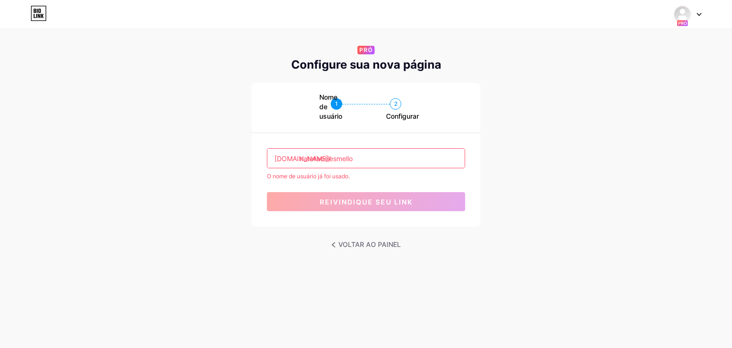
drag, startPoint x: 364, startPoint y: 156, endPoint x: 353, endPoint y: 156, distance: 10.5
click at [353, 156] on input "nataliacelesmello" at bounding box center [365, 158] width 197 height 19
click at [338, 161] on input "nataliacelesadv" at bounding box center [365, 158] width 197 height 19
click at [340, 158] on input "nataliaceles.adv" at bounding box center [365, 158] width 197 height 19
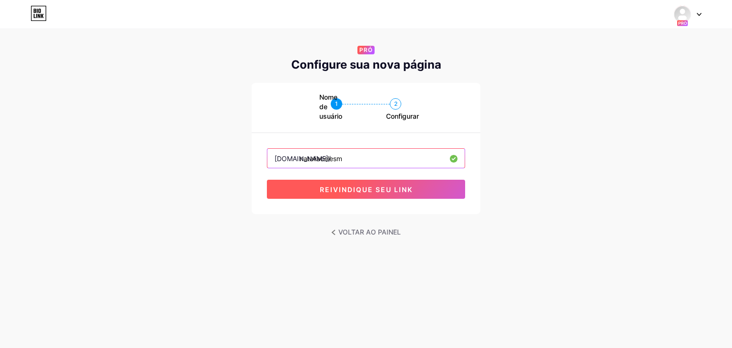
type input "nataliacelesm"
click at [401, 192] on font "reivindique seu link" at bounding box center [366, 189] width 93 height 8
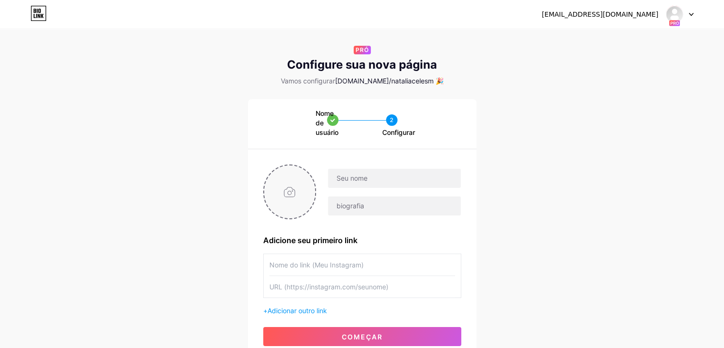
click at [279, 186] on input "file" at bounding box center [289, 191] width 51 height 53
type input "C:\fakepath\Imagem do WhatsApp de 2025-09-20 à(s) 17.59.15_7729b8ed.jpg"
click at [347, 184] on input "text" at bounding box center [394, 178] width 132 height 19
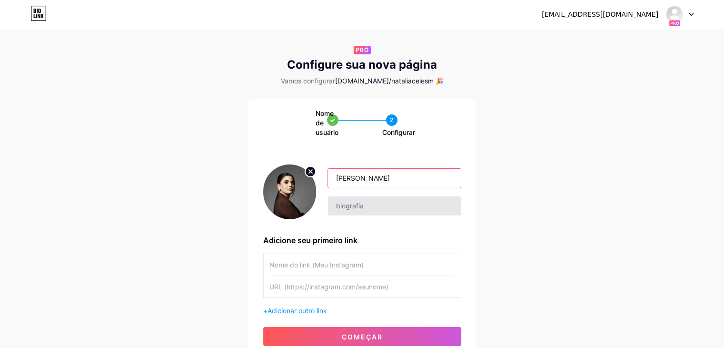
type input "[PERSON_NAME] [PERSON_NAME]"
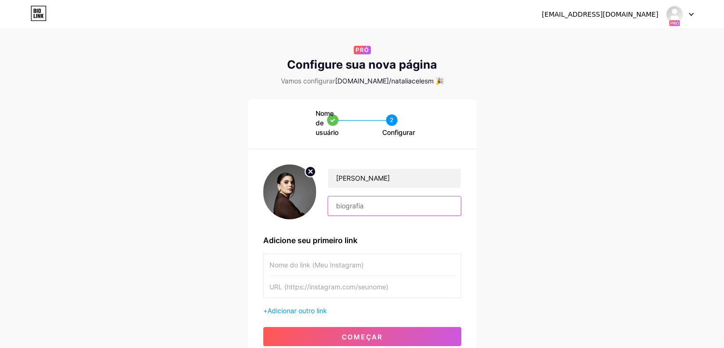
click at [348, 208] on input "text" at bounding box center [394, 205] width 132 height 19
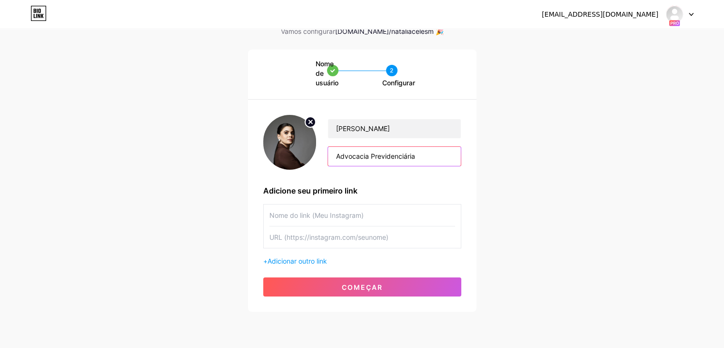
scroll to position [51, 0]
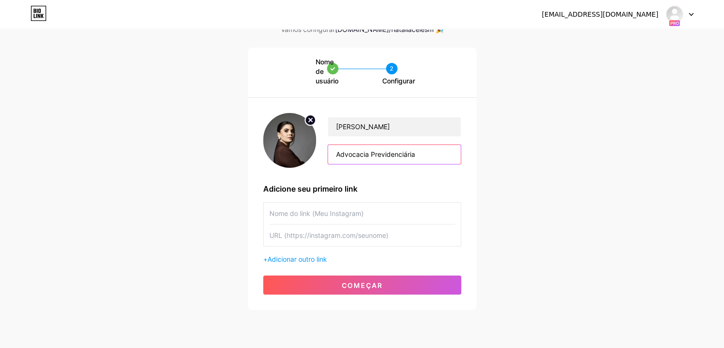
type input "Advocacia Previdenciária"
click at [338, 214] on input "text" at bounding box center [363, 212] width 186 height 21
type input "Fale comigo pelo WhatsApp"
click at [314, 233] on input "text" at bounding box center [363, 234] width 186 height 21
paste input "[URL][DOMAIN_NAME][PHONE_NUMBER]"
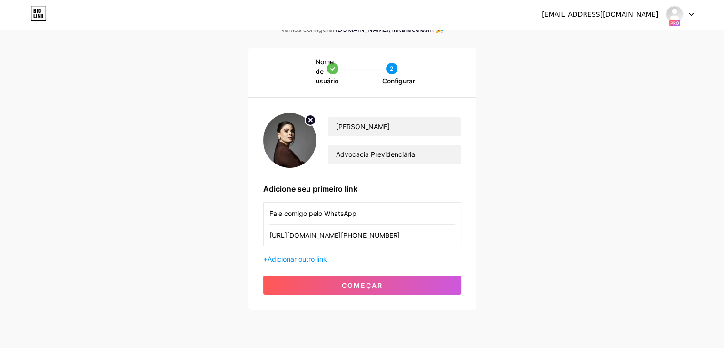
scroll to position [0, 130]
type input "[URL][DOMAIN_NAME][PHONE_NUMBER]"
click at [314, 258] on font "Adicionar outro link" at bounding box center [298, 259] width 60 height 8
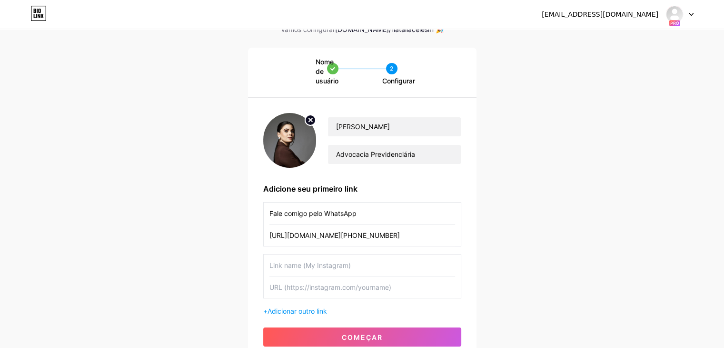
click at [343, 260] on input "text" at bounding box center [363, 264] width 186 height 21
click at [400, 259] on input "text" at bounding box center [363, 264] width 186 height 21
type input "Site"
click at [316, 286] on input "text" at bounding box center [363, 286] width 186 height 21
paste input "[URL][DOMAIN_NAME]"
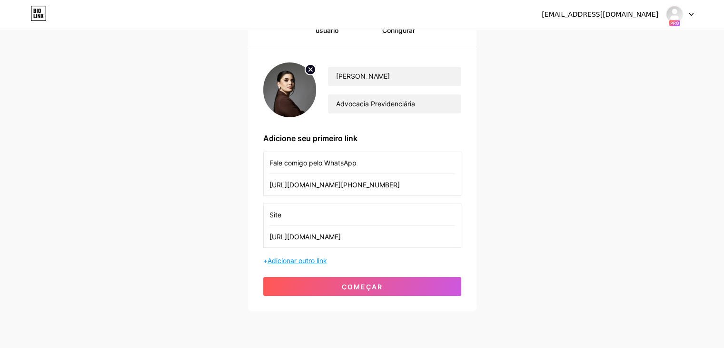
scroll to position [103, 0]
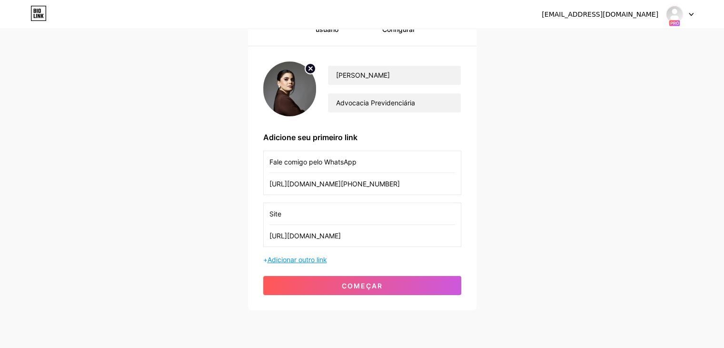
type input "[URL][DOMAIN_NAME]"
click at [299, 260] on font "Adicionar outro link" at bounding box center [298, 259] width 60 height 8
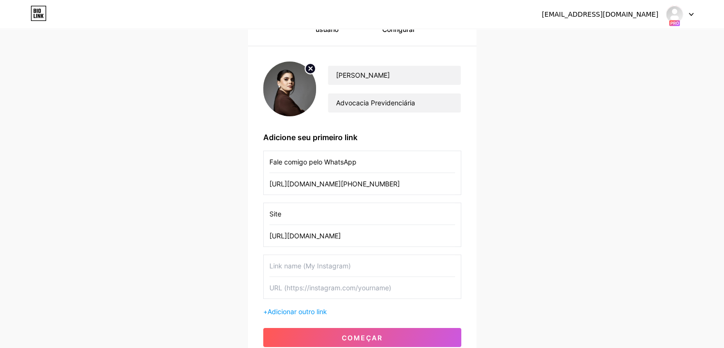
click at [301, 260] on input "text" at bounding box center [363, 265] width 186 height 21
type input "Facebook"
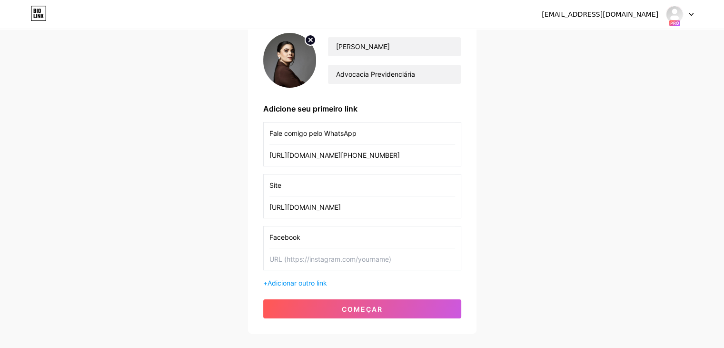
scroll to position [154, 0]
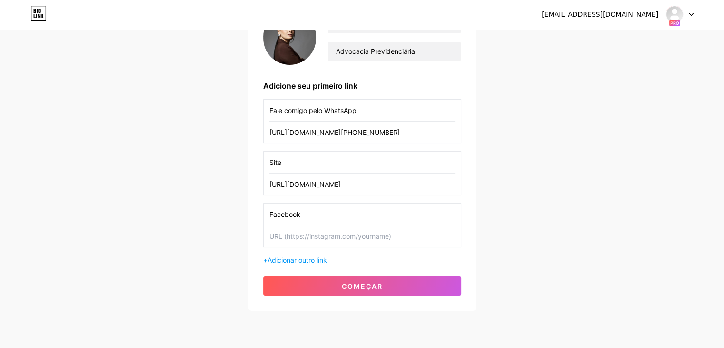
click at [364, 231] on input "text" at bounding box center [363, 235] width 186 height 21
paste input "[URL][DOMAIN_NAME][DOMAIN_NAME]"
type input "[URL][DOMAIN_NAME][DOMAIN_NAME]"
click at [313, 263] on div "+ Adicionar outro link" at bounding box center [362, 260] width 198 height 10
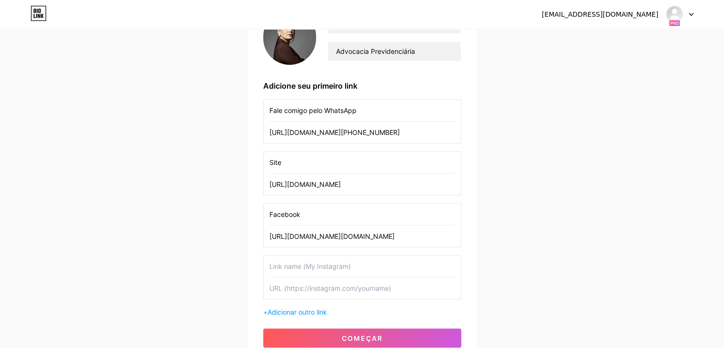
click at [324, 262] on input "text" at bounding box center [363, 265] width 186 height 21
type input "Localização do escritório"
click at [322, 283] on input "text" at bounding box center [363, 287] width 186 height 21
paste input "[URL][DOMAIN_NAME][PHONE_NUMBER]"
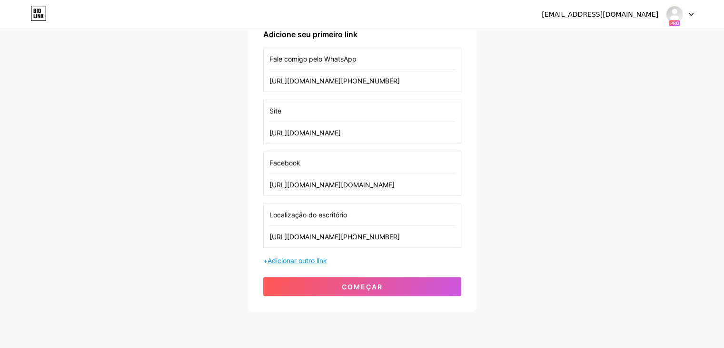
scroll to position [206, 0]
type input "[URL][DOMAIN_NAME][PHONE_NUMBER]"
click at [316, 259] on font "Adicionar outro link" at bounding box center [298, 260] width 60 height 8
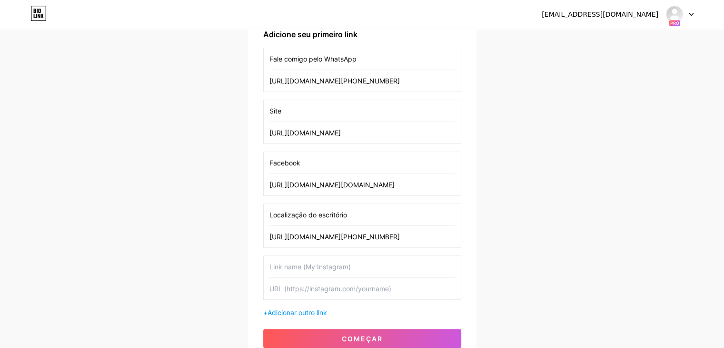
click at [335, 263] on input "text" at bounding box center [363, 266] width 186 height 21
type input "Me avalie no Google"
click at [334, 294] on input "text" at bounding box center [363, 288] width 186 height 21
paste input "[URL][DOMAIN_NAME][DOMAIN_NAME]"
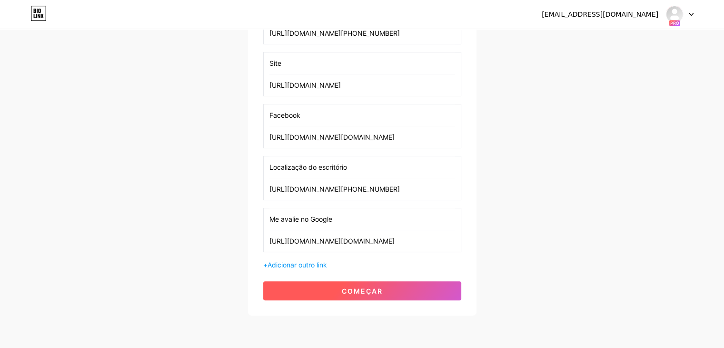
type input "[URL][DOMAIN_NAME][DOMAIN_NAME]"
click at [423, 292] on button "começar" at bounding box center [362, 290] width 198 height 19
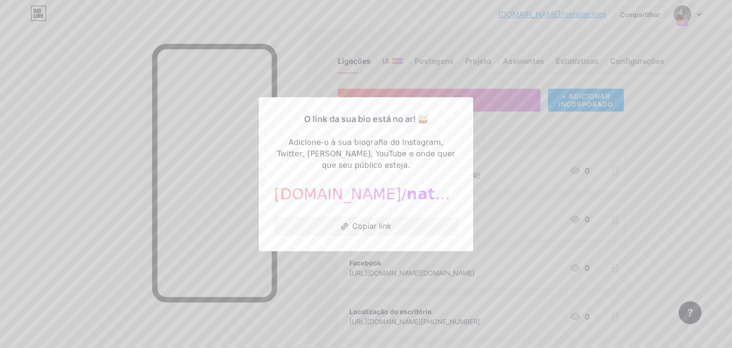
click at [682, 10] on div at bounding box center [366, 174] width 732 height 348
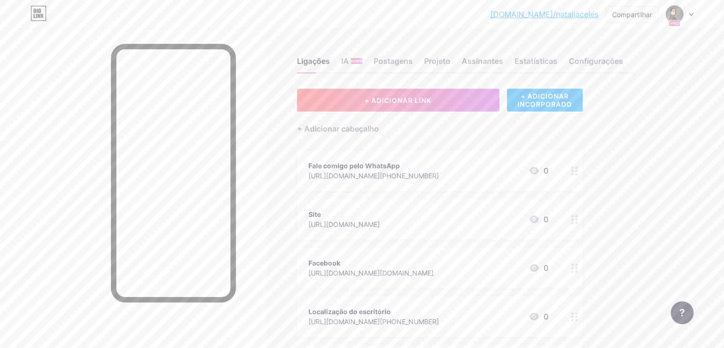
click at [684, 14] on div at bounding box center [680, 14] width 28 height 17
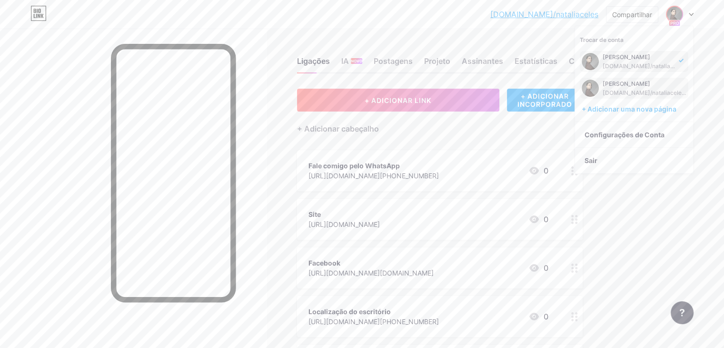
click at [648, 95] on font "[DOMAIN_NAME]/nataliacelesm" at bounding box center [646, 92] width 87 height 7
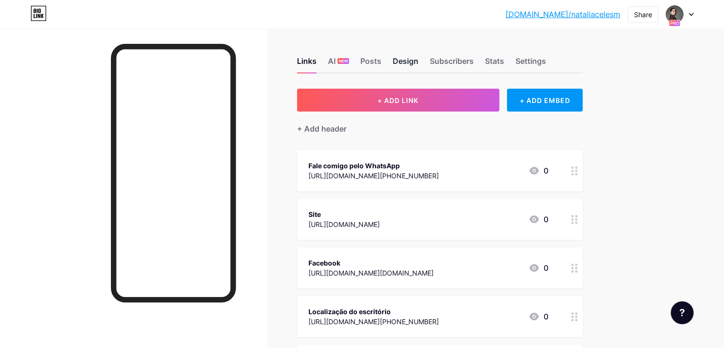
click at [419, 58] on div "Design" at bounding box center [406, 63] width 26 height 17
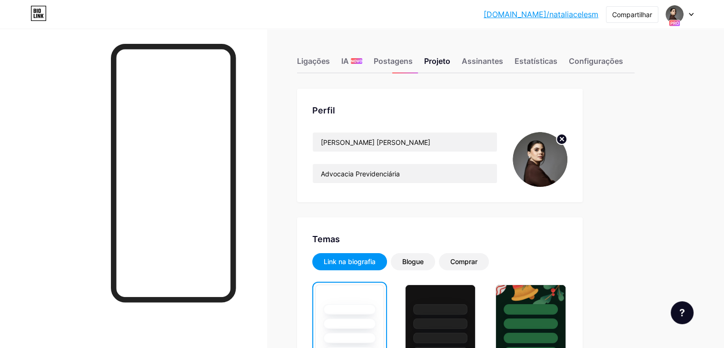
click at [683, 10] on div at bounding box center [674, 14] width 17 height 17
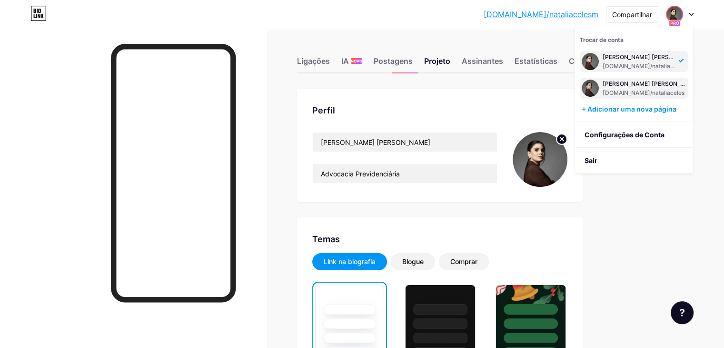
click at [662, 90] on div "[DOMAIN_NAME]/nataliaceles" at bounding box center [645, 93] width 84 height 8
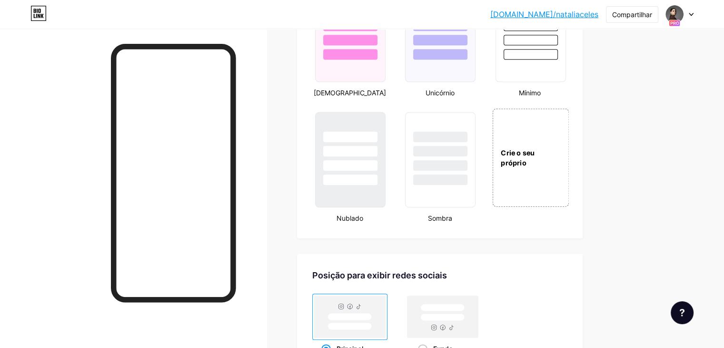
scroll to position [1143, 0]
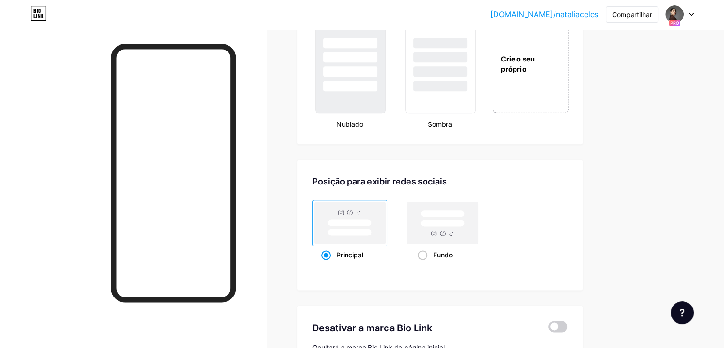
click at [569, 95] on div "Crie o seu próprio" at bounding box center [531, 63] width 77 height 98
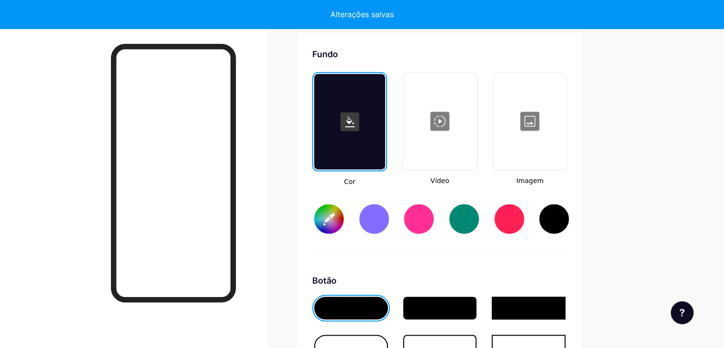
scroll to position [1271, 0]
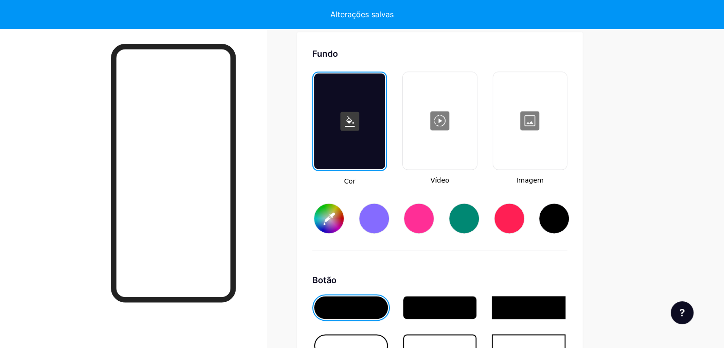
type input "#ffffff"
type input "#000000"
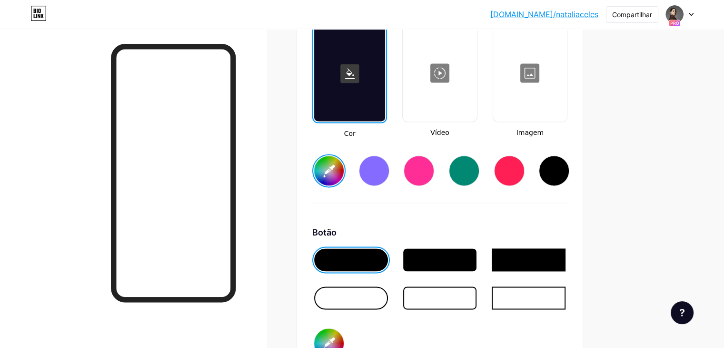
scroll to position [1366, 0]
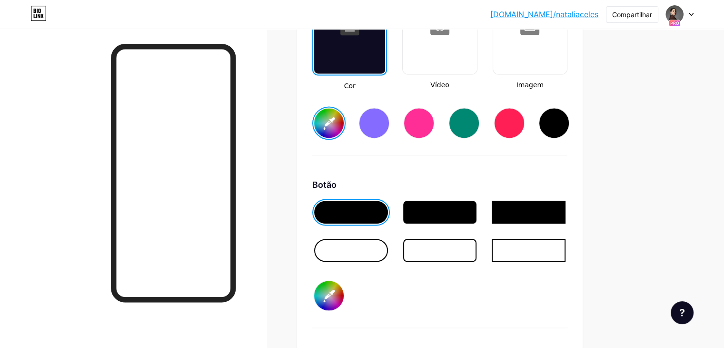
click at [344, 131] on input "#ffffff" at bounding box center [329, 123] width 30 height 30
click at [486, 185] on div "Botão" at bounding box center [439, 184] width 255 height 13
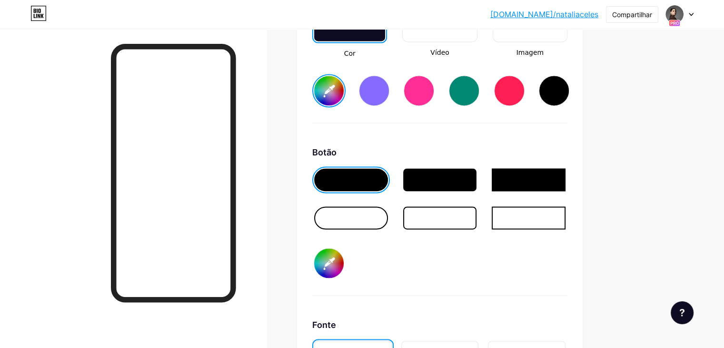
scroll to position [1461, 0]
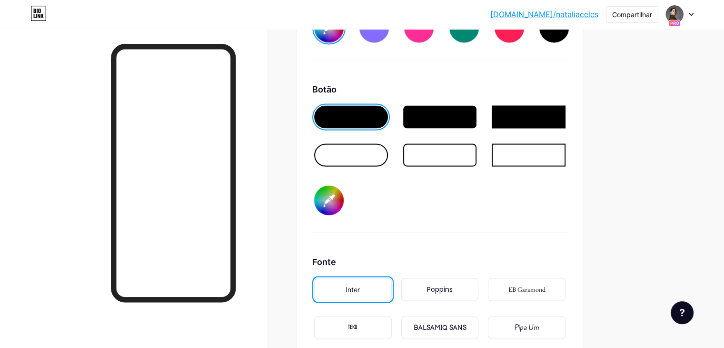
click at [475, 125] on div at bounding box center [440, 116] width 74 height 23
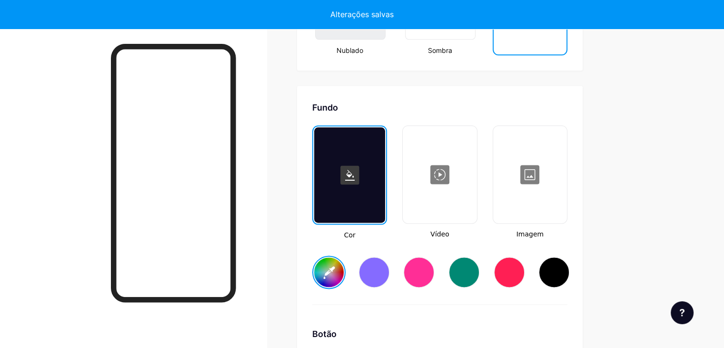
type input "#51342e"
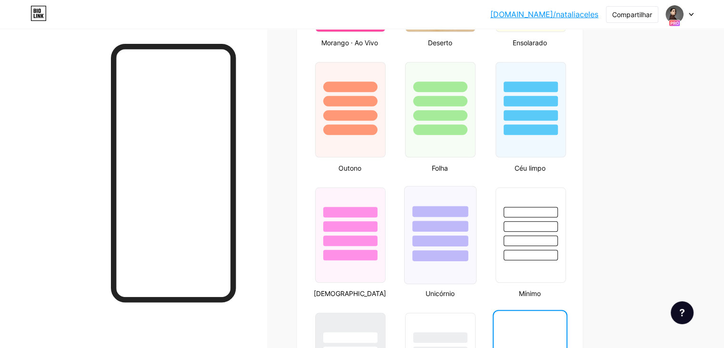
scroll to position [747, 0]
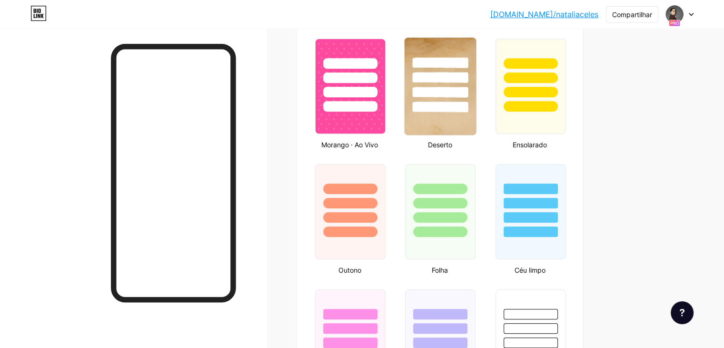
click at [469, 112] on div at bounding box center [441, 106] width 56 height 11
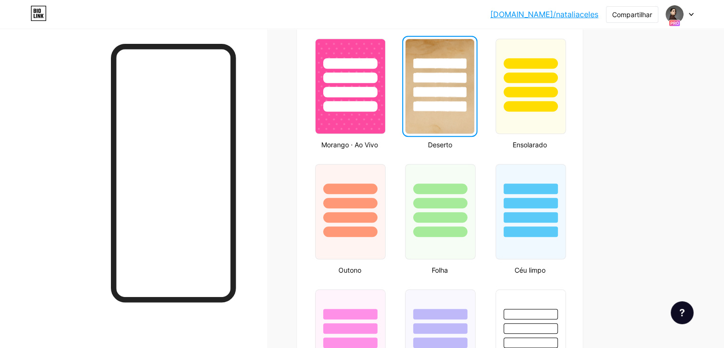
click at [474, 126] on img at bounding box center [440, 86] width 68 height 94
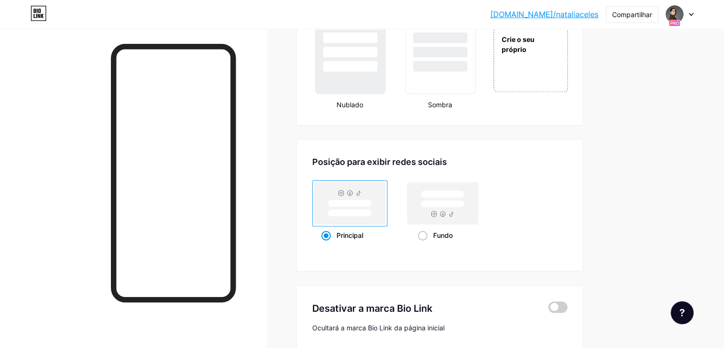
scroll to position [1223, 0]
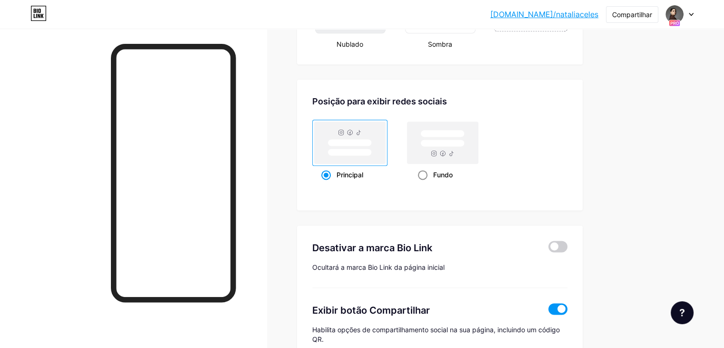
click at [453, 179] on font "Fundo" at bounding box center [443, 175] width 20 height 8
click at [424, 183] on input "Fundo" at bounding box center [421, 186] width 6 height 6
radio input "true"
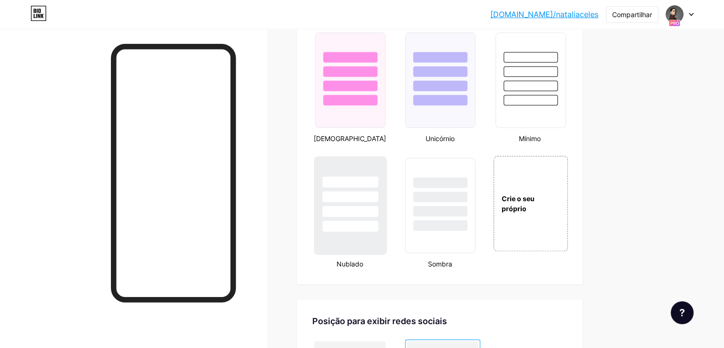
scroll to position [1194, 0]
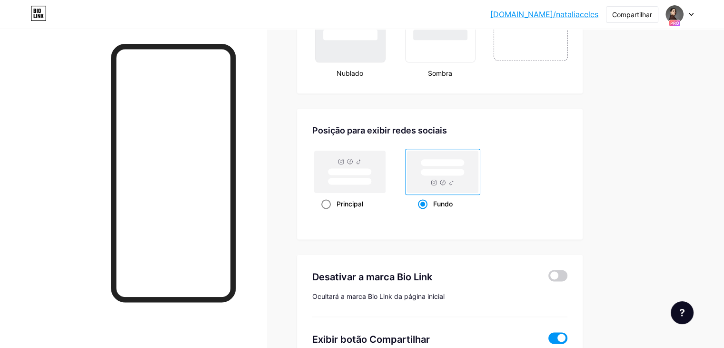
click at [363, 208] on font "Principal" at bounding box center [350, 204] width 27 height 8
click at [328, 212] on input "Principal" at bounding box center [325, 215] width 6 height 6
radio input "true"
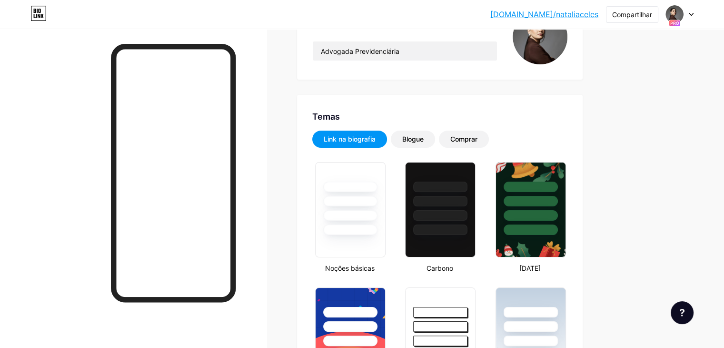
scroll to position [99, 0]
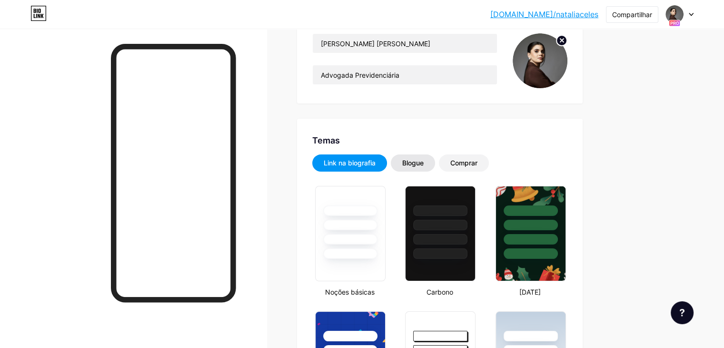
click at [424, 162] on font "Blogue" at bounding box center [412, 163] width 21 height 8
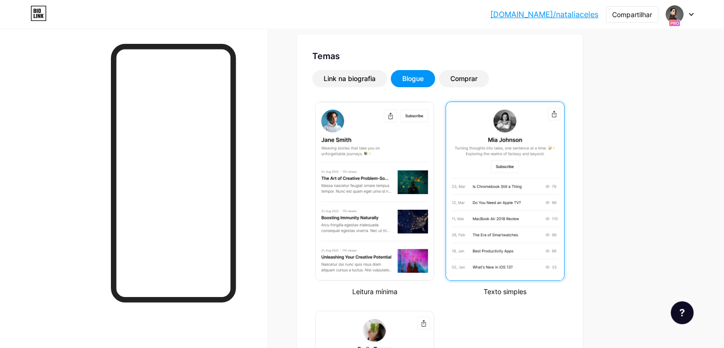
scroll to position [194, 0]
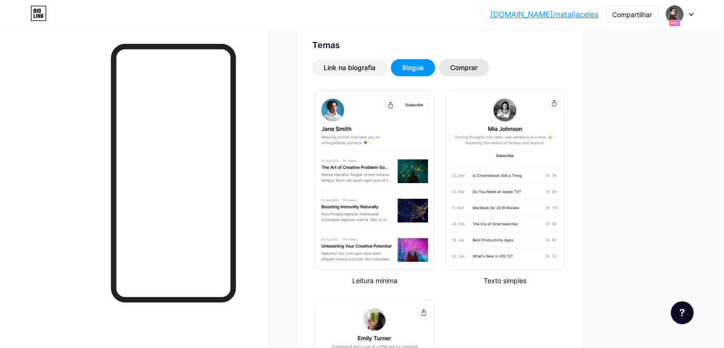
click at [478, 70] on font "Comprar" at bounding box center [464, 67] width 27 height 8
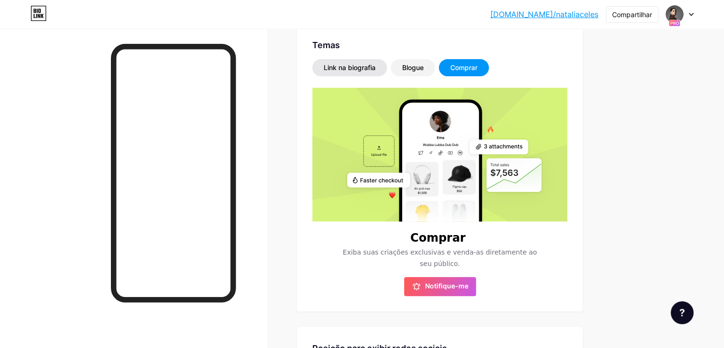
click at [387, 60] on div "Link na biografia" at bounding box center [349, 67] width 75 height 17
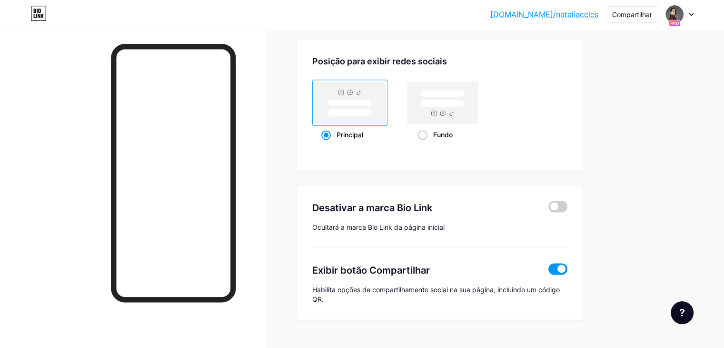
scroll to position [1289, 0]
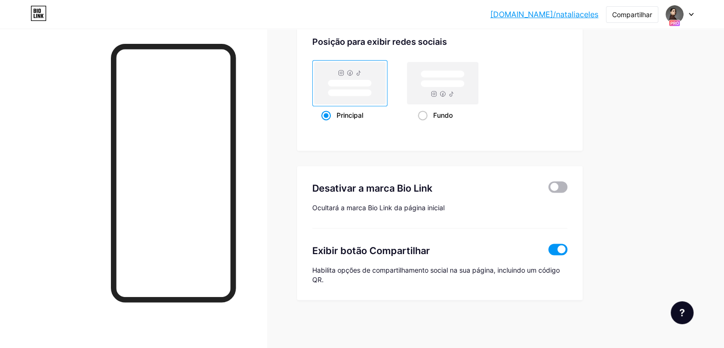
click at [568, 191] on span at bounding box center [558, 186] width 19 height 11
click at [549, 189] on input "checkbox" at bounding box center [549, 189] width 0 height 0
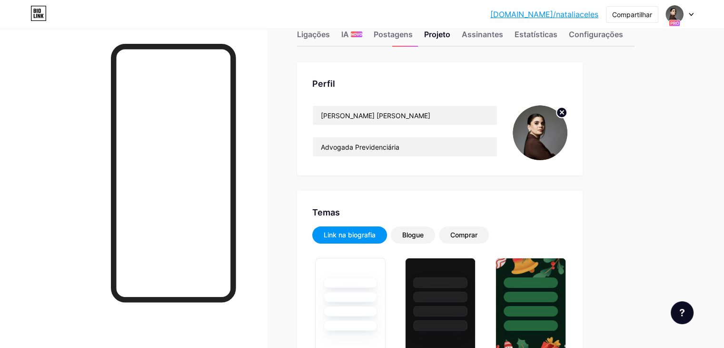
scroll to position [3, 0]
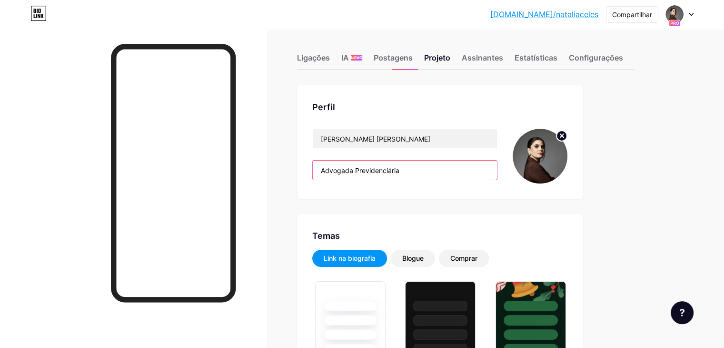
drag, startPoint x: 391, startPoint y: 169, endPoint x: 370, endPoint y: 170, distance: 21.0
click at [370, 170] on input "Advogada Previdenciária" at bounding box center [405, 170] width 184 height 19
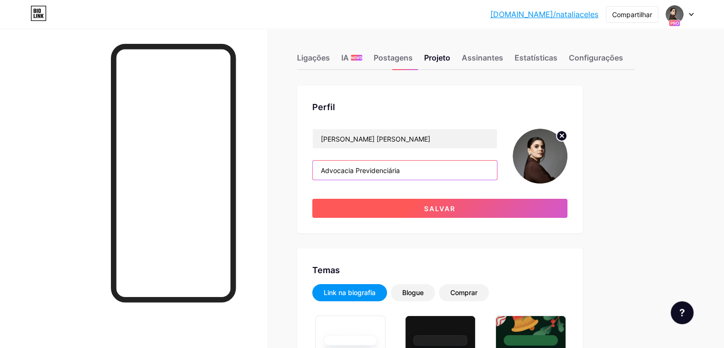
type input "Advocacia Previdenciária"
click at [489, 203] on button "Salvar" at bounding box center [439, 208] width 255 height 19
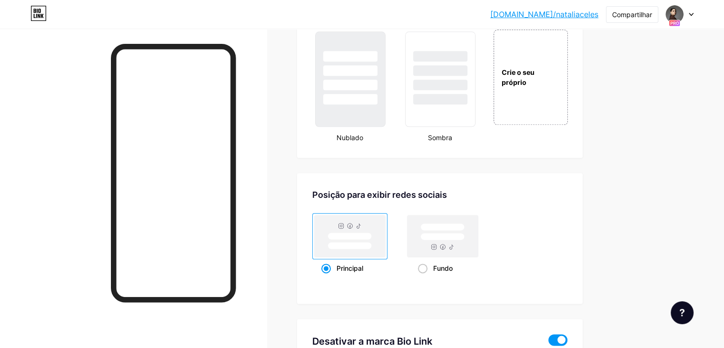
scroll to position [1147, 0]
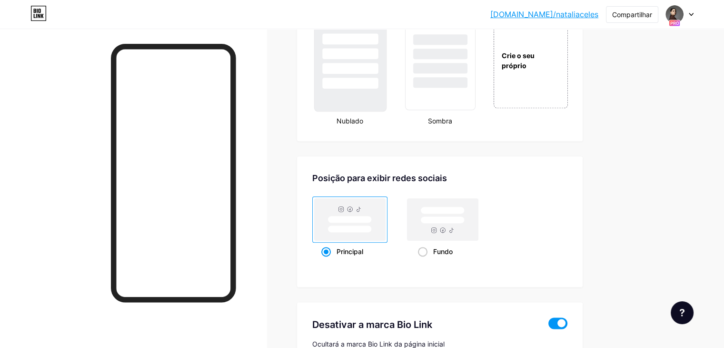
click at [387, 111] on div at bounding box center [350, 62] width 72 height 98
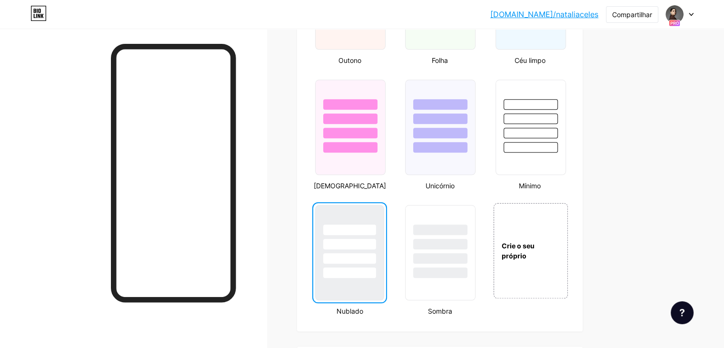
scroll to position [813, 0]
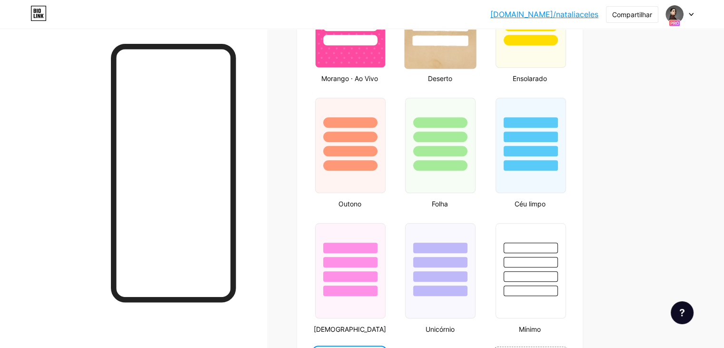
click at [476, 69] on img at bounding box center [440, 19] width 71 height 97
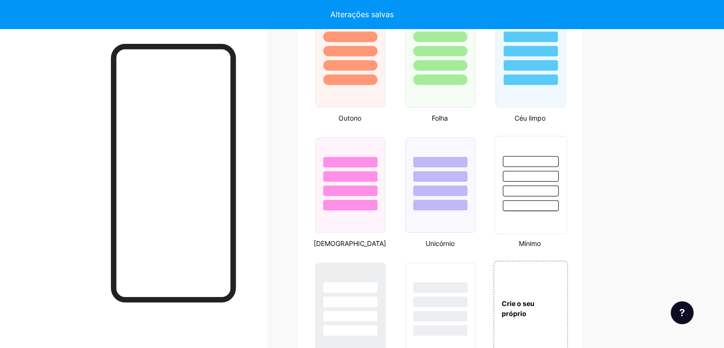
scroll to position [956, 0]
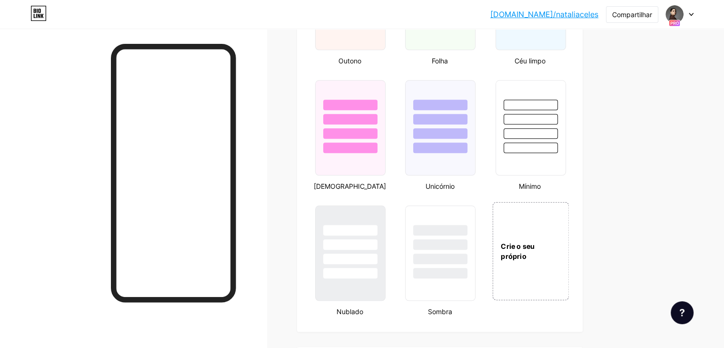
click at [569, 247] on div "Crie o seu próprio" at bounding box center [531, 250] width 77 height 98
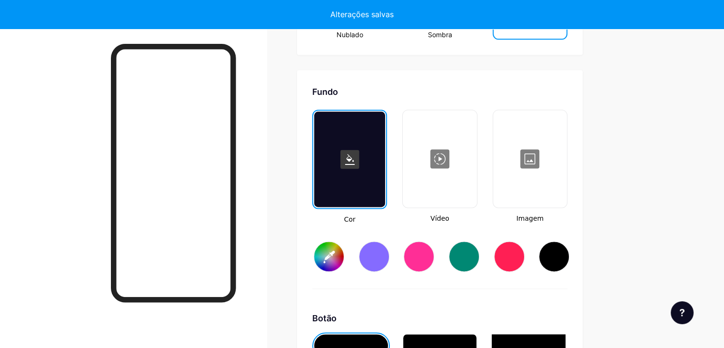
scroll to position [1271, 0]
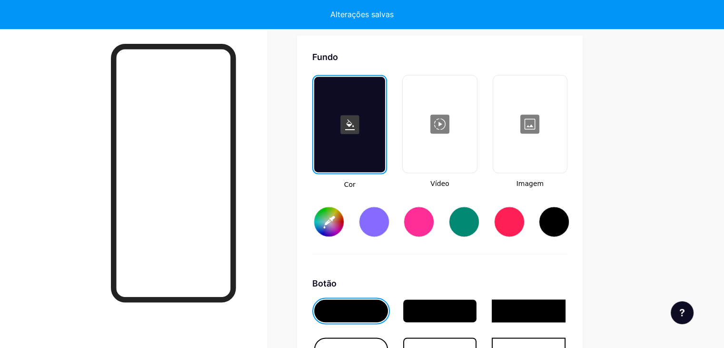
type input "#ffffff"
type input "#000000"
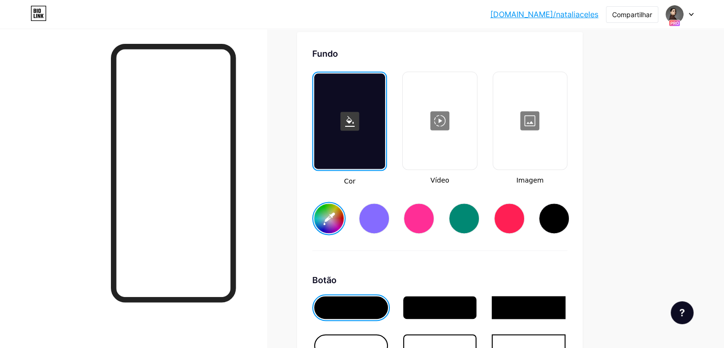
click at [566, 141] on div at bounding box center [530, 120] width 72 height 95
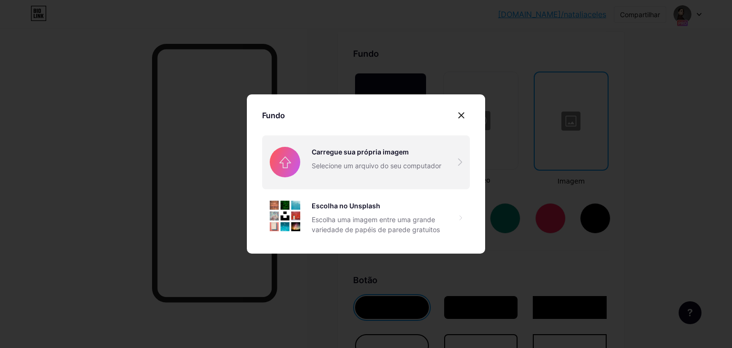
click at [393, 147] on input "file" at bounding box center [366, 161] width 208 height 53
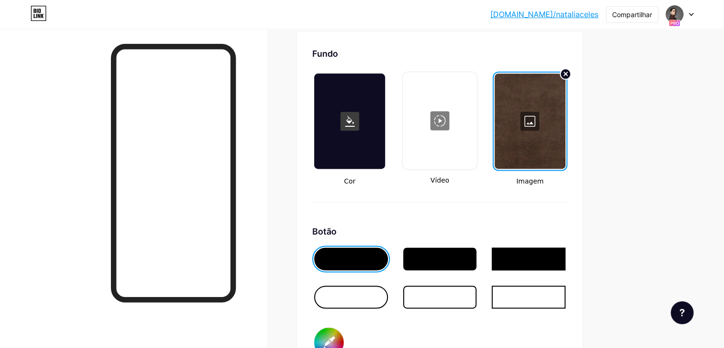
click at [566, 123] on div at bounding box center [530, 120] width 71 height 95
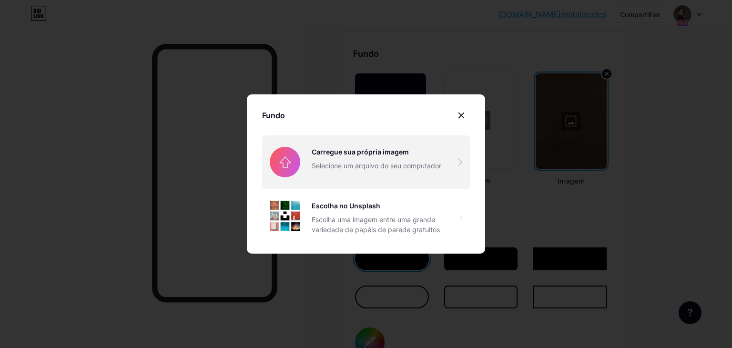
click at [377, 148] on input "file" at bounding box center [366, 161] width 208 height 53
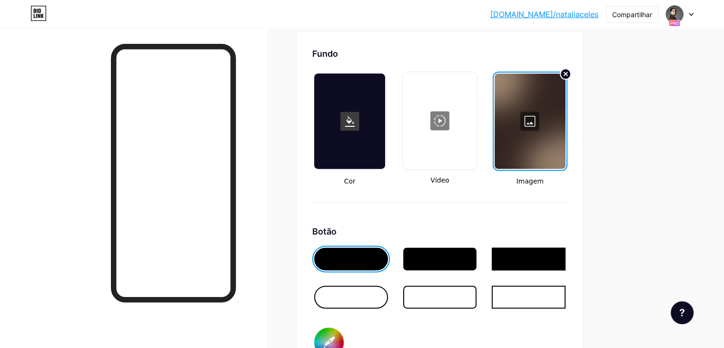
click at [388, 296] on div at bounding box center [351, 296] width 74 height 23
click at [477, 299] on div at bounding box center [440, 296] width 74 height 23
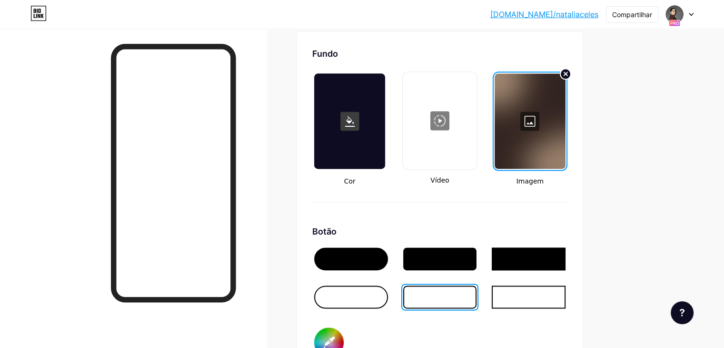
click at [459, 260] on div at bounding box center [440, 258] width 74 height 23
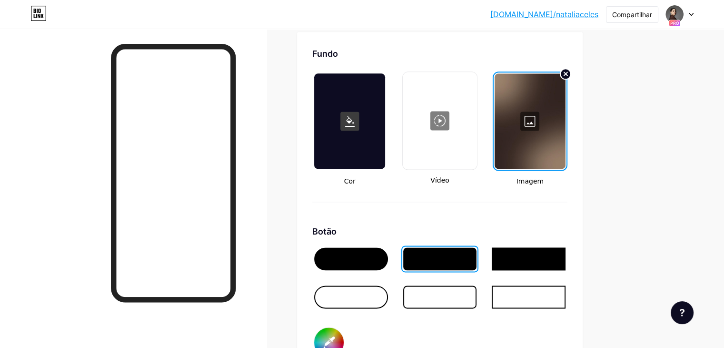
click at [385, 161] on div at bounding box center [349, 120] width 71 height 95
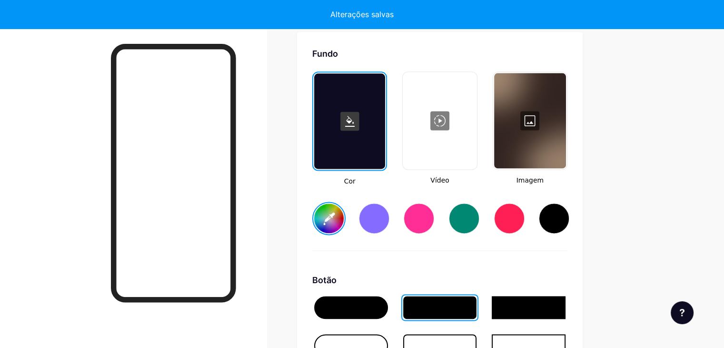
click at [344, 227] on input "#ffffff" at bounding box center [329, 218] width 30 height 30
type input "#ffffff"
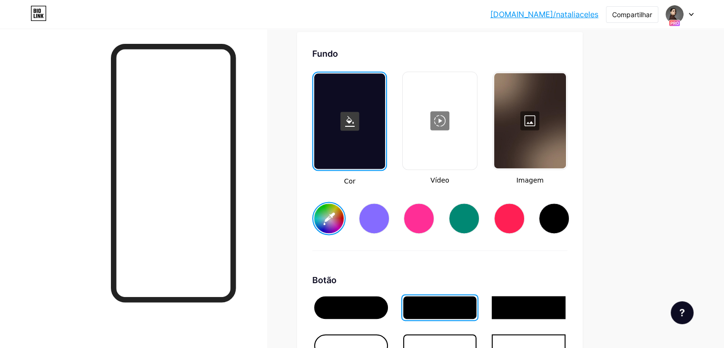
click at [566, 145] on div at bounding box center [530, 120] width 72 height 95
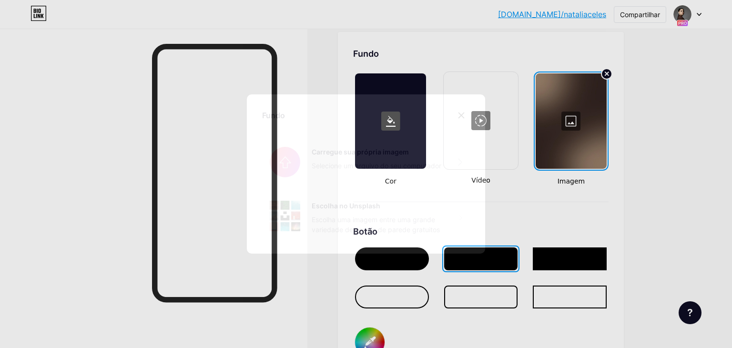
click at [460, 111] on icon at bounding box center [461, 115] width 8 height 8
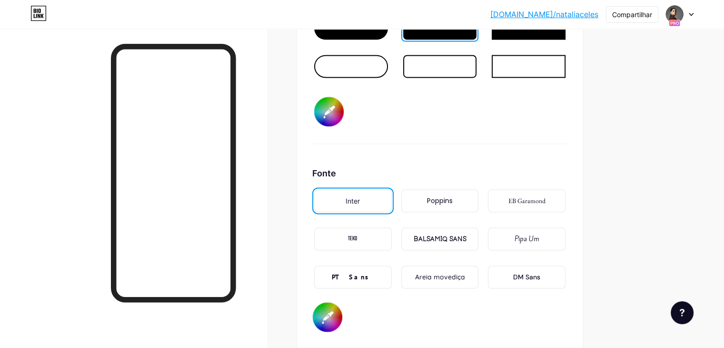
scroll to position [1509, 0]
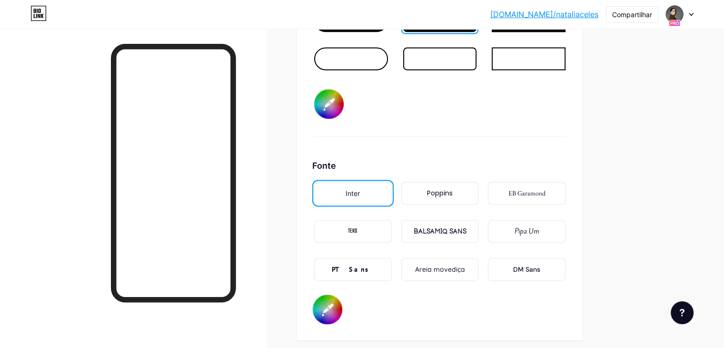
click at [344, 108] on input "#000000" at bounding box center [329, 104] width 30 height 30
type input "#987f67"
click at [498, 151] on div "Fundo Cor Vídeo Imagem Botão #987f67 Fonte Inter Poppins EB Garamond TEKO BALSA…" at bounding box center [439, 66] width 255 height 515
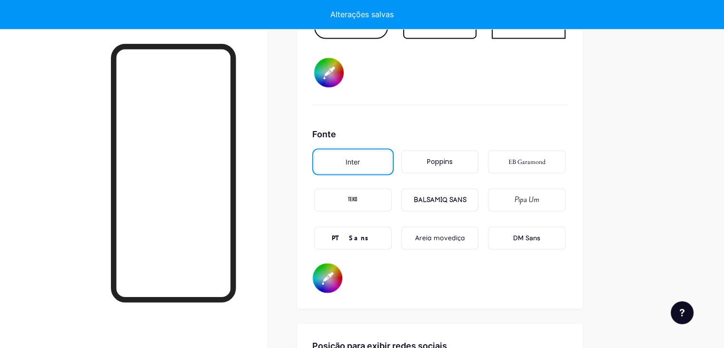
scroll to position [1557, 0]
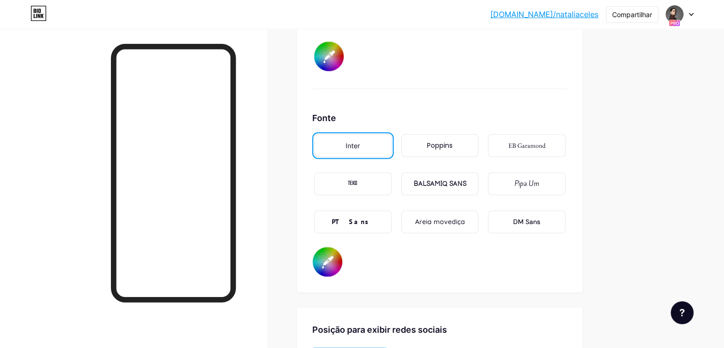
click at [453, 149] on font "Poppins" at bounding box center [440, 146] width 26 height 10
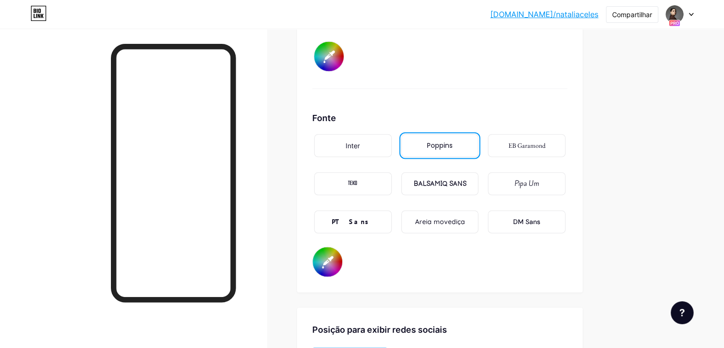
click at [554, 185] on div "Pipa Um" at bounding box center [527, 183] width 78 height 23
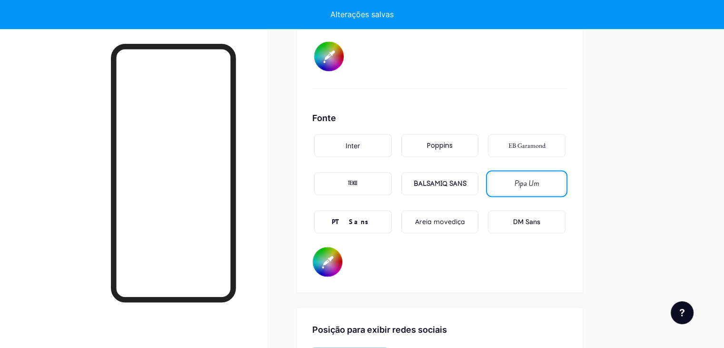
click at [465, 226] on font "Areia movediça" at bounding box center [440, 221] width 50 height 9
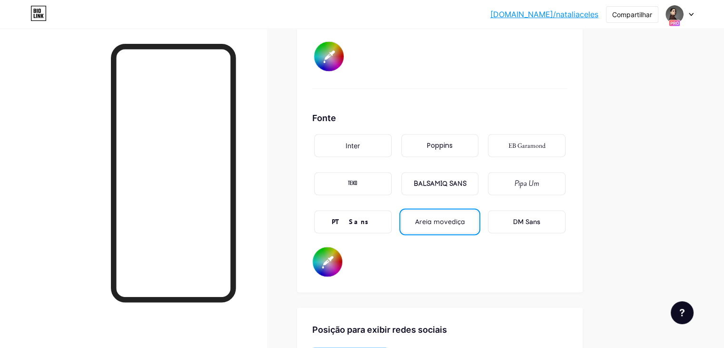
click at [360, 146] on font "Inter" at bounding box center [353, 145] width 14 height 8
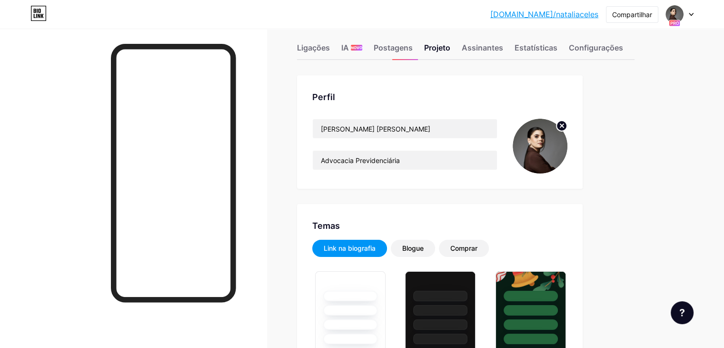
scroll to position [0, 0]
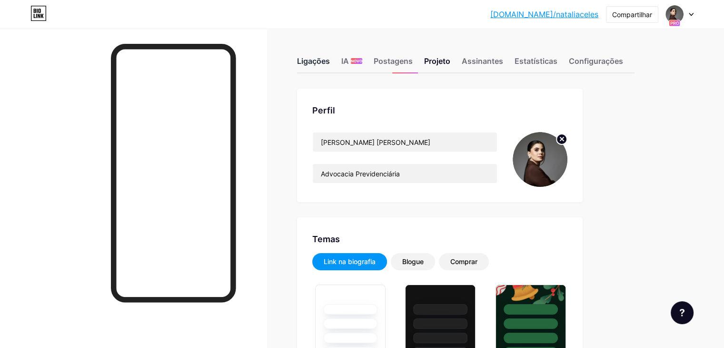
click at [330, 60] on font "Ligações" at bounding box center [313, 61] width 33 height 10
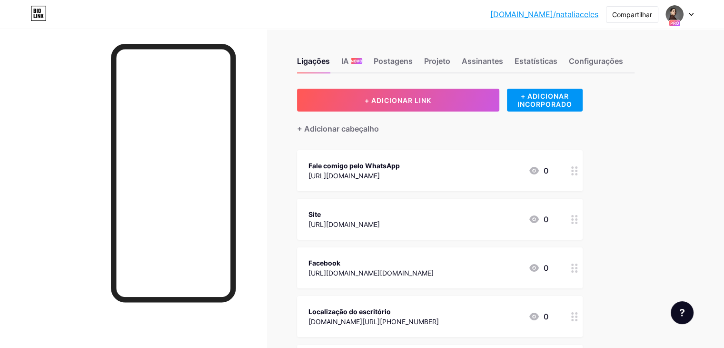
scroll to position [48, 0]
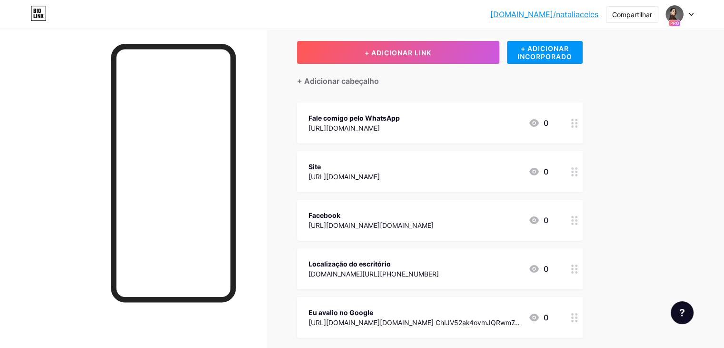
click at [583, 275] on div at bounding box center [575, 268] width 16 height 41
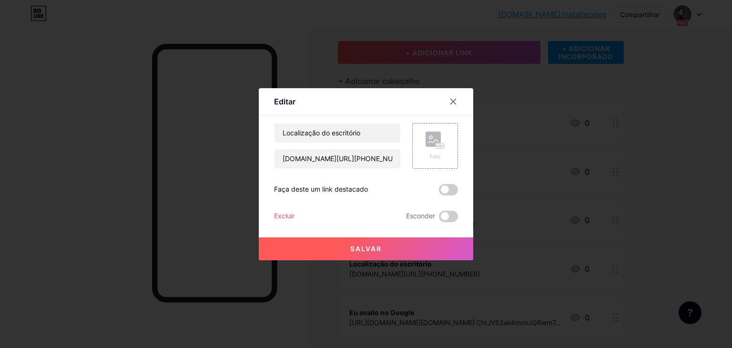
click at [285, 211] on font "Excluir" at bounding box center [284, 215] width 20 height 8
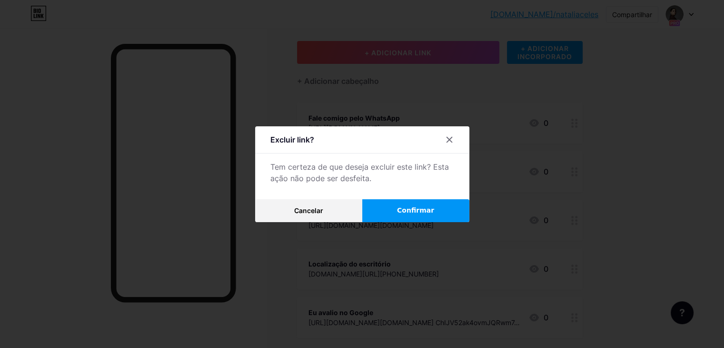
click at [392, 204] on button "Confirmar" at bounding box center [415, 210] width 107 height 23
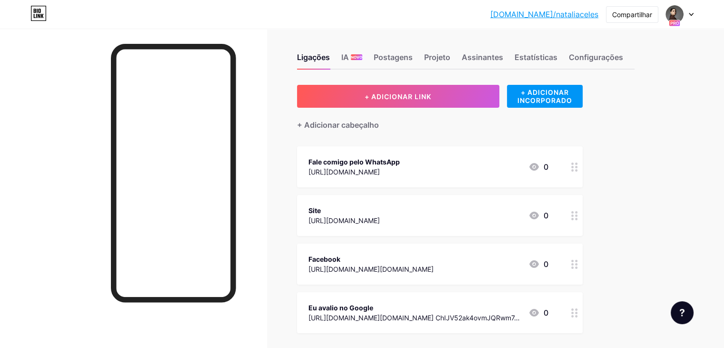
scroll to position [0, 0]
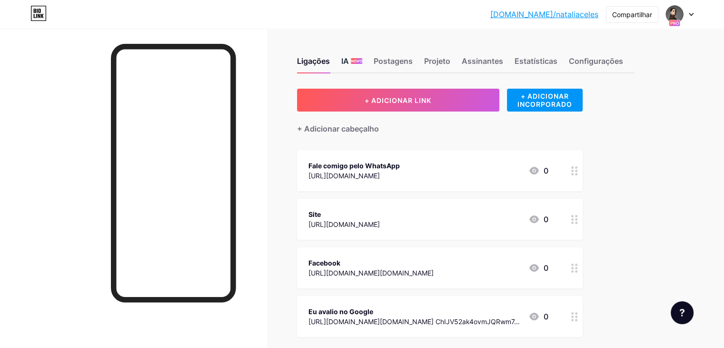
click at [362, 63] on font "NOVO" at bounding box center [356, 61] width 11 height 5
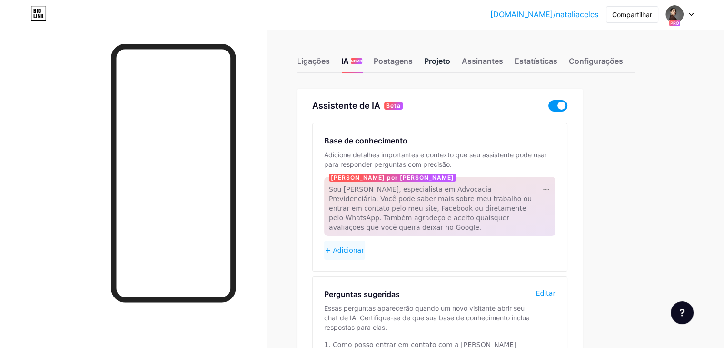
click at [451, 58] on font "Projeto" at bounding box center [437, 61] width 26 height 10
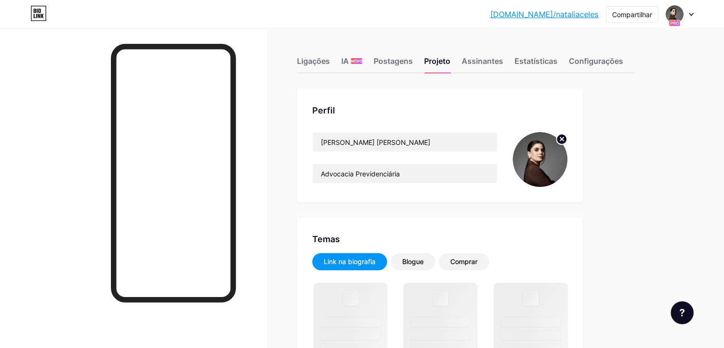
click at [568, 161] on img at bounding box center [540, 159] width 55 height 55
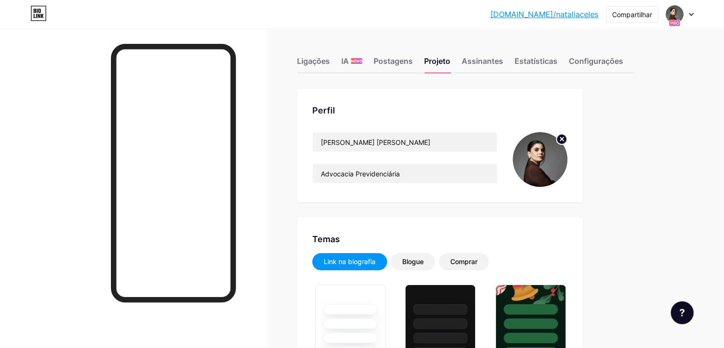
type input "#987f67"
type input "#ffffff"
click at [568, 153] on img at bounding box center [540, 159] width 55 height 55
click at [568, 161] on img at bounding box center [540, 159] width 55 height 55
click at [567, 141] on circle at bounding box center [562, 139] width 10 height 10
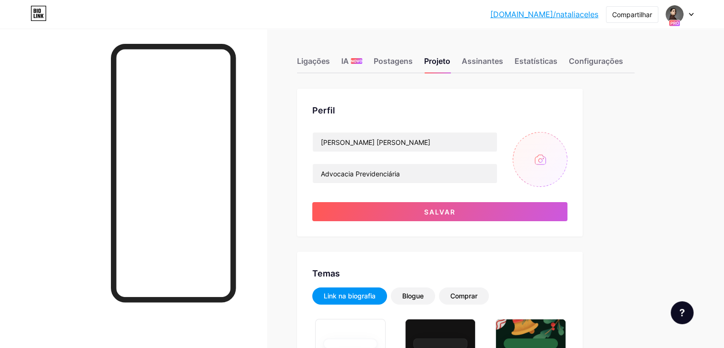
click at [568, 162] on input "file" at bounding box center [540, 159] width 55 height 55
type input "C:\fakepath\Imagem do WhatsApp de [DATE] à(s) 18.19.28_c3695264.jpg"
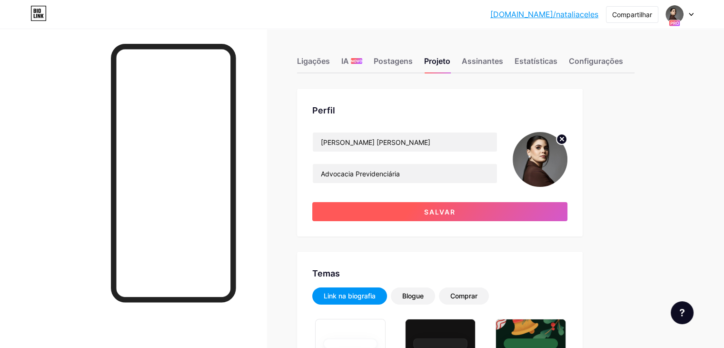
click at [568, 210] on button "Salvar" at bounding box center [439, 211] width 255 height 19
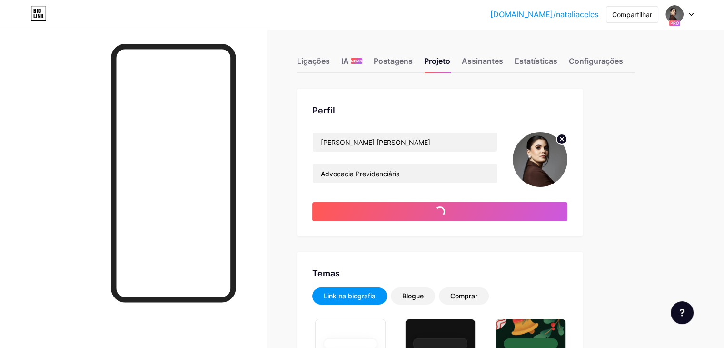
type input "#ffffff"
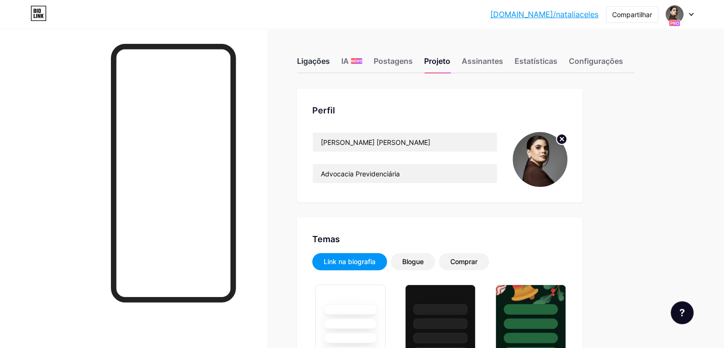
click at [330, 64] on font "Ligações" at bounding box center [313, 61] width 33 height 10
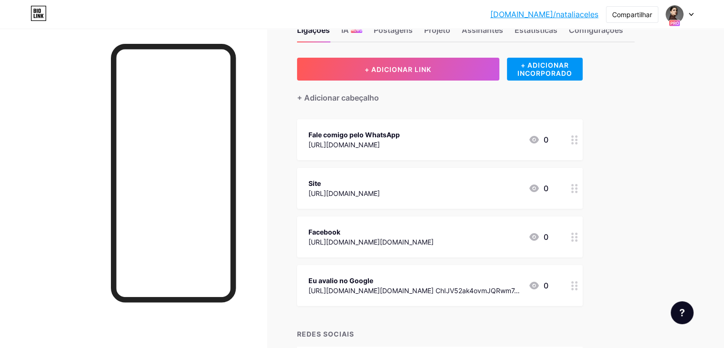
scroll to position [48, 0]
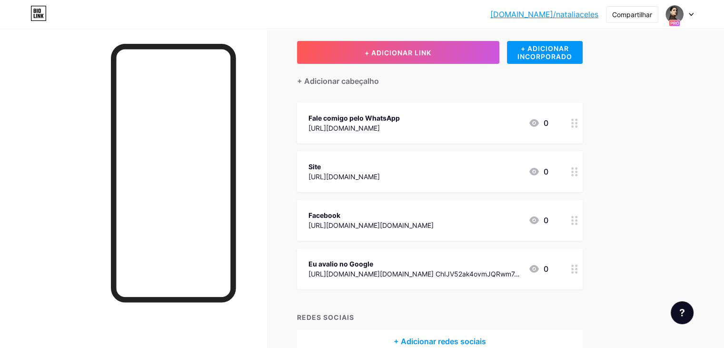
click at [578, 265] on icon at bounding box center [575, 268] width 7 height 9
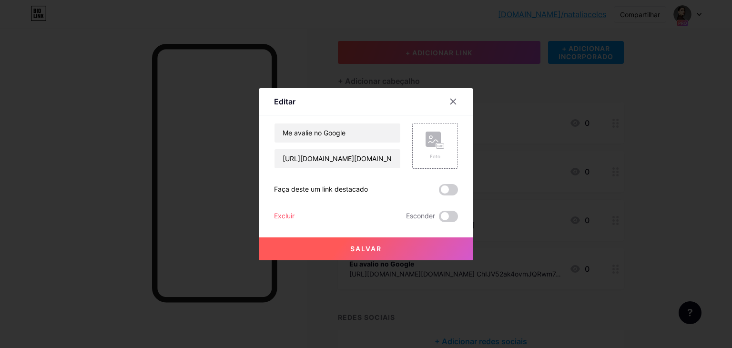
click at [388, 250] on button "Salvar" at bounding box center [366, 248] width 214 height 23
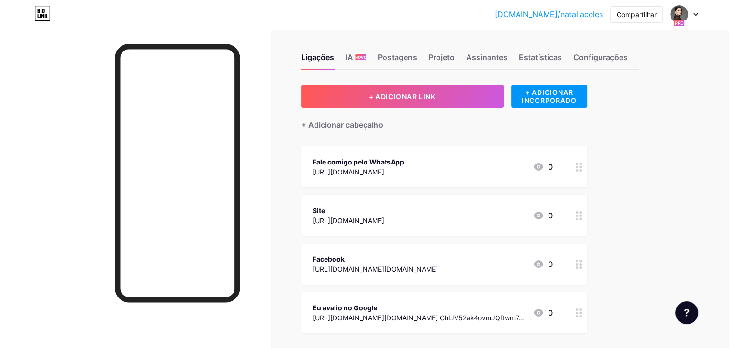
scroll to position [0, 0]
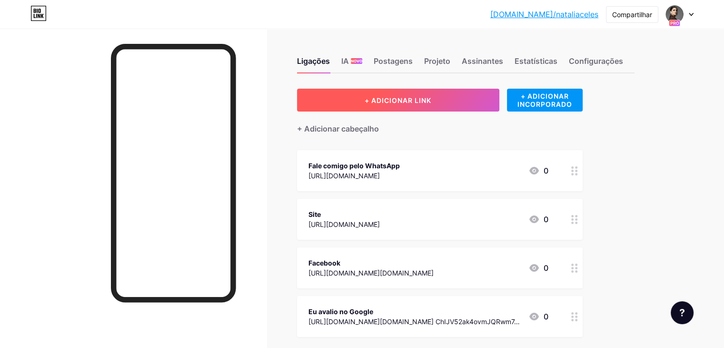
click at [476, 99] on button "+ ADICIONAR LINK" at bounding box center [398, 100] width 202 height 23
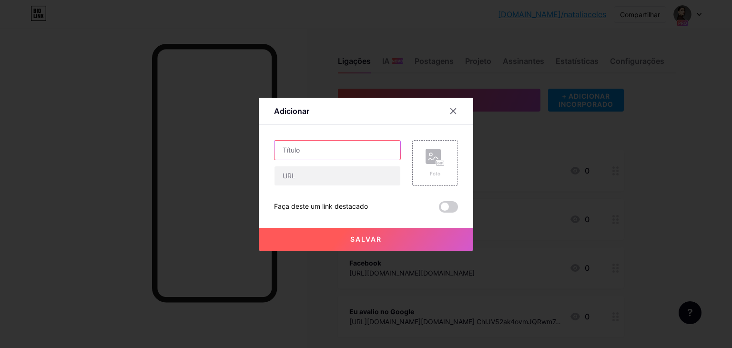
click at [363, 153] on input "text" at bounding box center [337, 150] width 126 height 19
drag, startPoint x: 363, startPoint y: 153, endPoint x: 210, endPoint y: 146, distance: 153.5
click at [210, 146] on div "Adicionar Contente YouTube Reproduza vídeos do YouTube sem sair da sua página. …" at bounding box center [366, 174] width 732 height 348
type input "c"
type input "Como chegar no escritório"
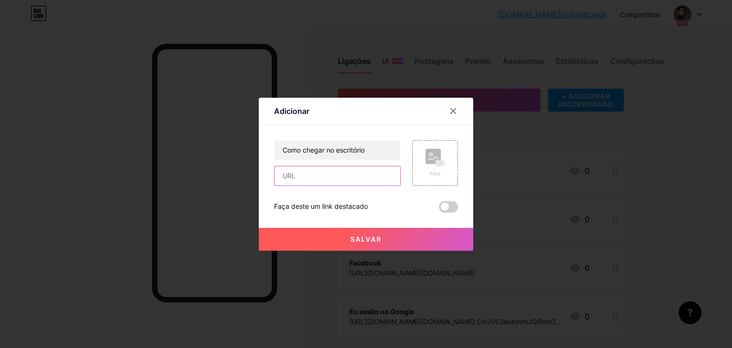
click at [284, 174] on input "text" at bounding box center [337, 175] width 126 height 19
paste input "[URL][DOMAIN_NAME][PHONE_NUMBER]"
type input "[URL][DOMAIN_NAME][PHONE_NUMBER]"
click at [411, 244] on button "Salvar" at bounding box center [366, 239] width 214 height 23
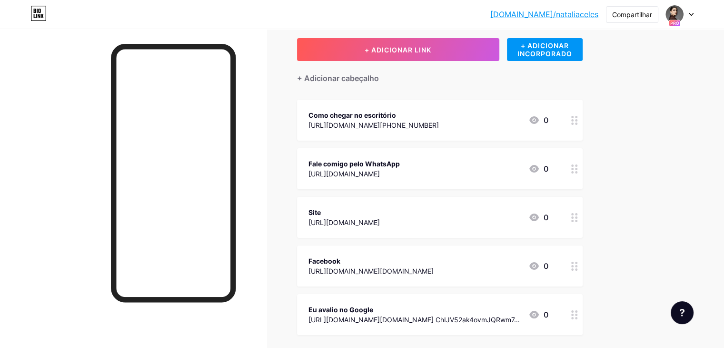
scroll to position [48, 0]
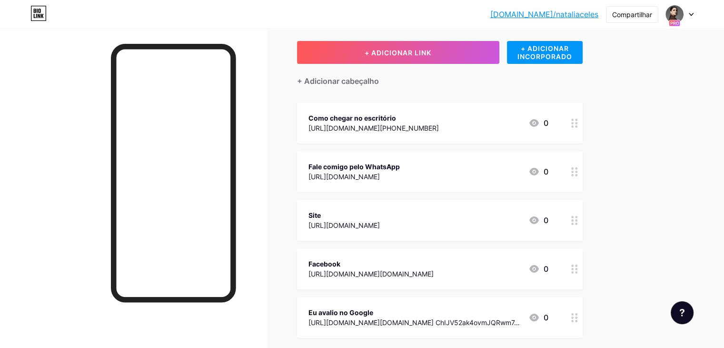
drag, startPoint x: 407, startPoint y: 120, endPoint x: 400, endPoint y: 218, distance: 98.3
click at [400, 218] on span "Como chegar no escritório [URL][DOMAIN_NAME][PHONE_NUMBER] 0 Fale comigo pelo W…" at bounding box center [440, 219] width 286 height 235
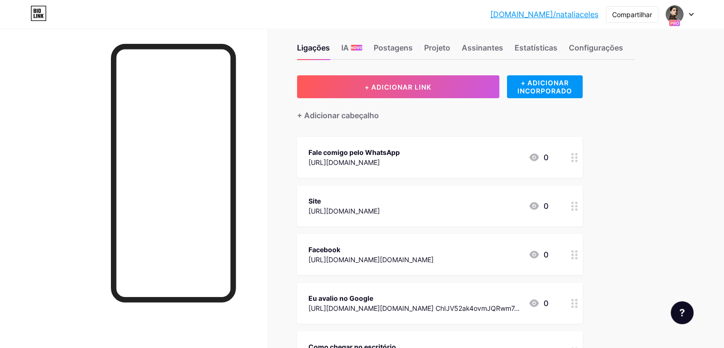
scroll to position [5, 0]
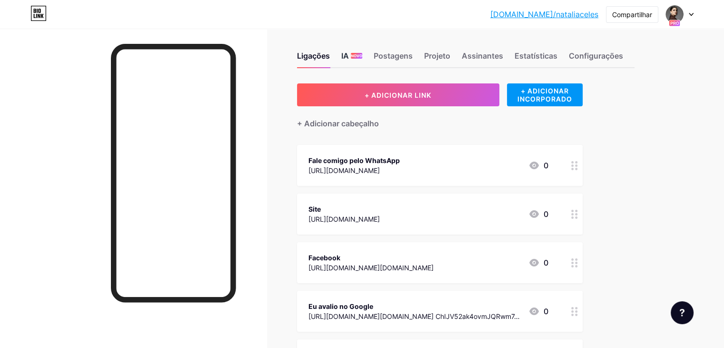
click at [362, 61] on div "IA NOVO" at bounding box center [352, 58] width 21 height 17
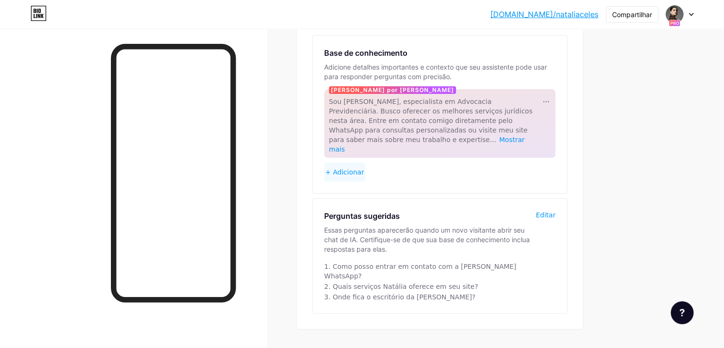
scroll to position [97, 0]
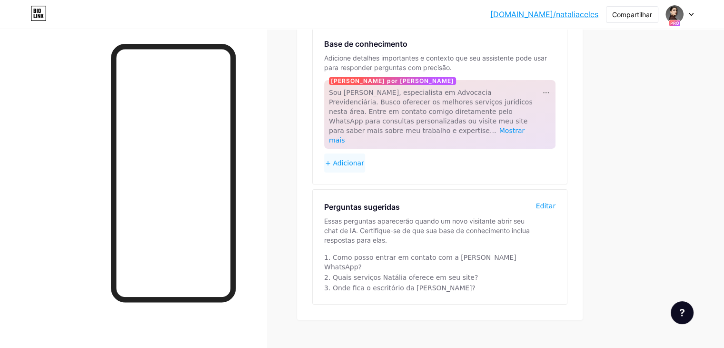
click at [556, 202] on font "Editar" at bounding box center [546, 206] width 20 height 8
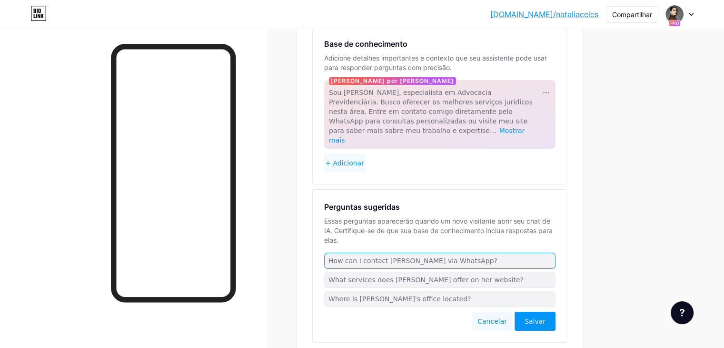
drag, startPoint x: 522, startPoint y: 251, endPoint x: 336, endPoint y: 250, distance: 185.3
click at [336, 250] on div "Ligações IA NOVO Postagens Projeto Assinantes Estatísticas Configurações Assist…" at bounding box center [337, 168] width 675 height 473
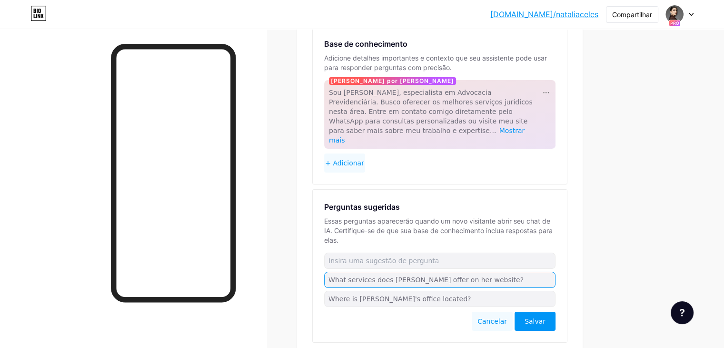
drag, startPoint x: 527, startPoint y: 271, endPoint x: 353, endPoint y: 271, distance: 174.3
click at [353, 271] on div "Perguntas sugeridas Essas perguntas aparecerão quando um novo visitante abrir s…" at bounding box center [440, 266] width 254 height 152
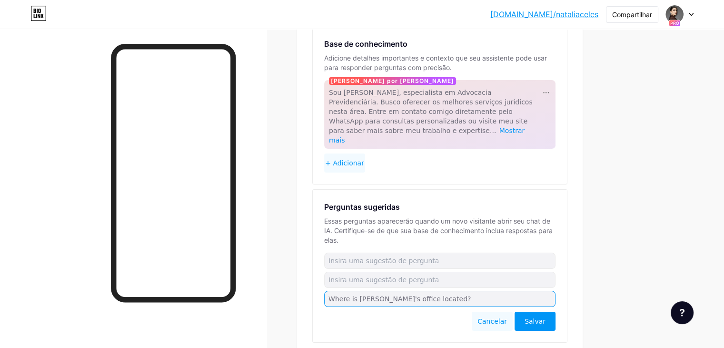
drag, startPoint x: 482, startPoint y: 290, endPoint x: 303, endPoint y: 286, distance: 178.7
click at [303, 286] on div "Ligações IA NOVO Postagens Projeto Assinantes Estatísticas Configurações Assist…" at bounding box center [337, 154] width 675 height 502
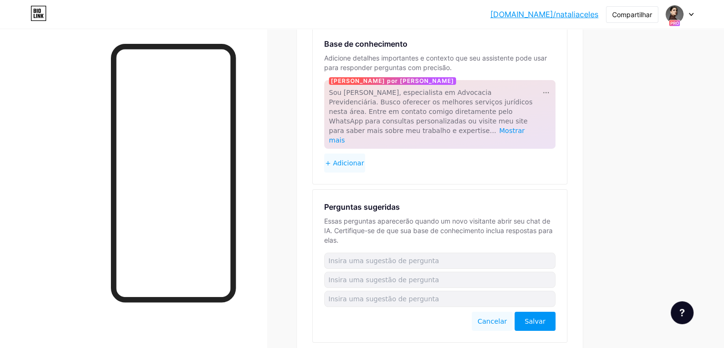
click at [546, 317] on font "Salvar" at bounding box center [535, 321] width 21 height 8
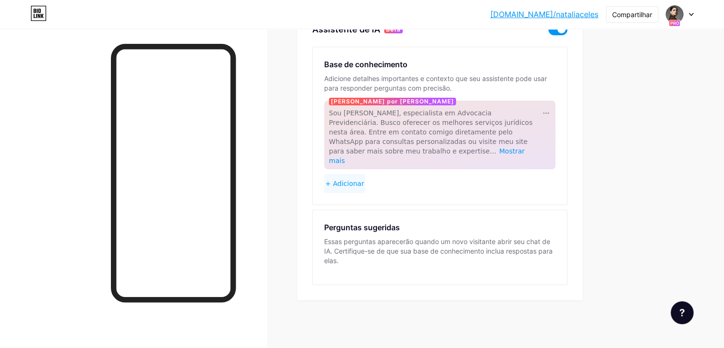
scroll to position [66, 0]
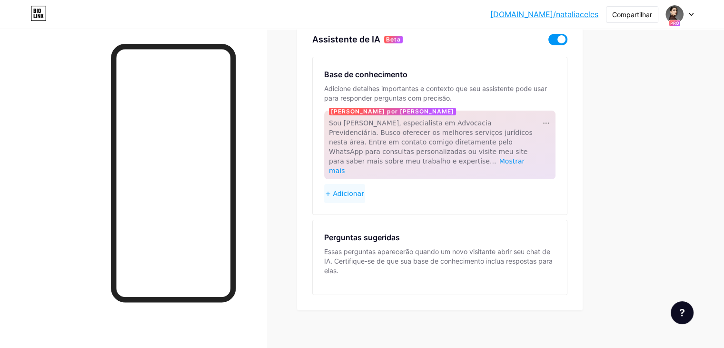
click at [556, 270] on div "Perguntas sugeridas Essas perguntas aparecerão quando um novo visitante abrir s…" at bounding box center [439, 256] width 231 height 51
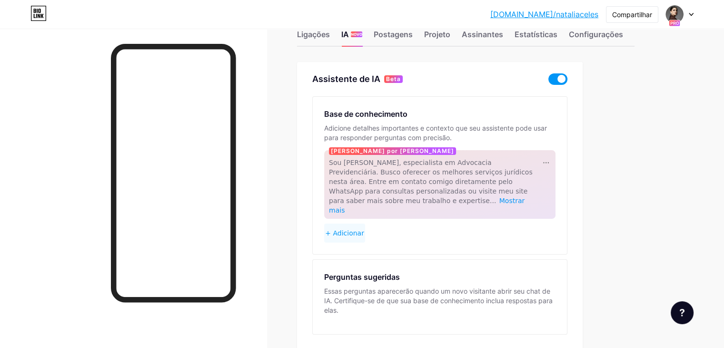
scroll to position [0, 0]
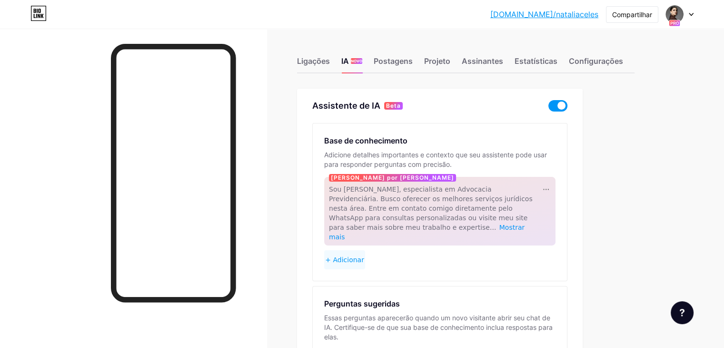
click at [568, 105] on span at bounding box center [558, 105] width 19 height 11
click at [549, 108] on input "checkbox" at bounding box center [549, 108] width 0 height 0
click at [330, 64] on font "Ligações" at bounding box center [313, 61] width 33 height 10
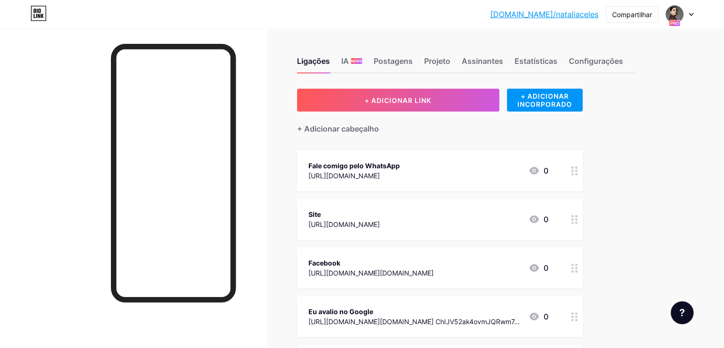
scroll to position [48, 0]
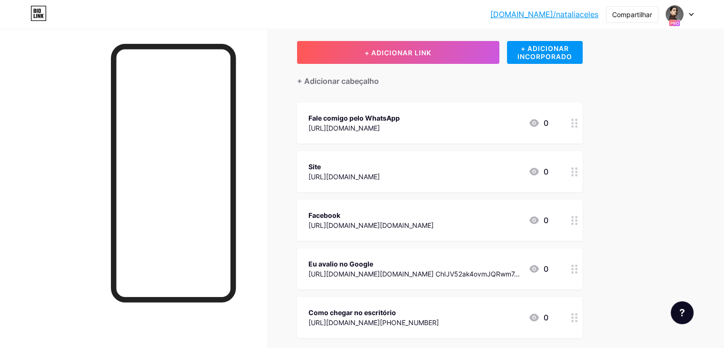
drag, startPoint x: 434, startPoint y: 305, endPoint x: 434, endPoint y: 261, distance: 44.3
click at [434, 261] on span "Fale comigo pelo WhatsApp [URL][DOMAIN_NAME] 0 Site [URL][DOMAIN_NAME] 0 Facebo…" at bounding box center [440, 219] width 286 height 235
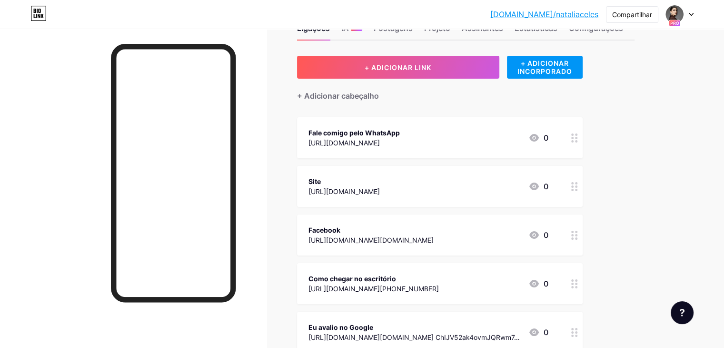
scroll to position [0, 0]
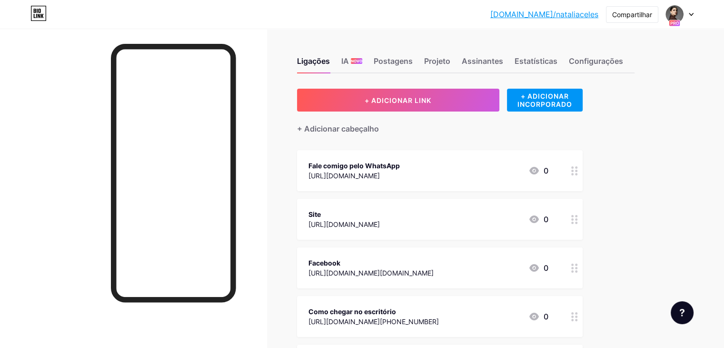
click at [41, 12] on icon at bounding box center [38, 13] width 16 height 15
click at [413, 60] on font "Postagens" at bounding box center [393, 61] width 39 height 10
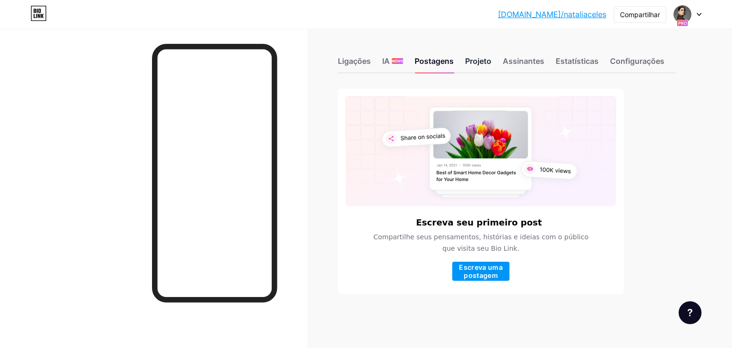
click at [482, 59] on font "Projeto" at bounding box center [478, 61] width 26 height 10
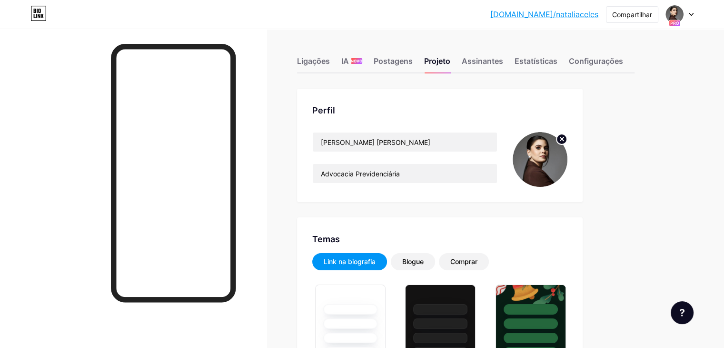
type input "#987f67"
type input "#ffffff"
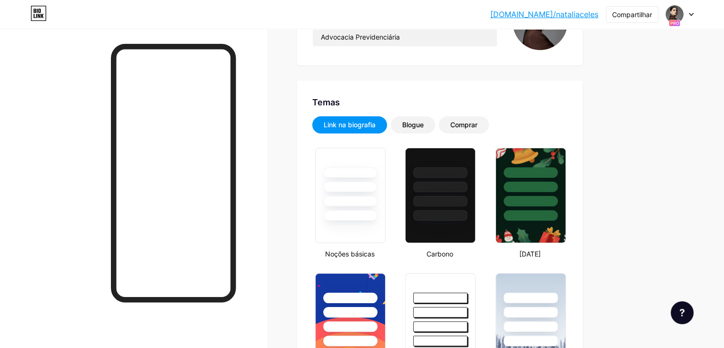
scroll to position [143, 0]
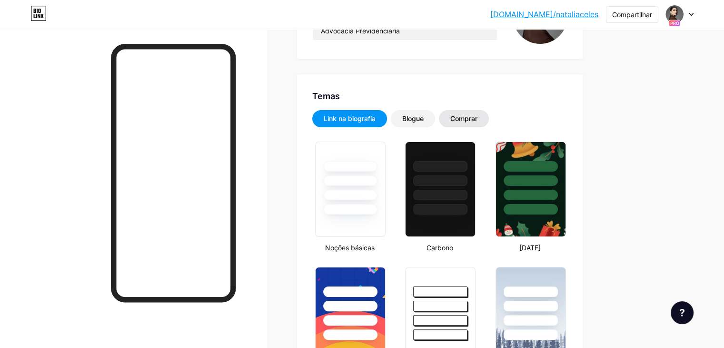
click at [478, 119] on font "Comprar" at bounding box center [464, 118] width 27 height 8
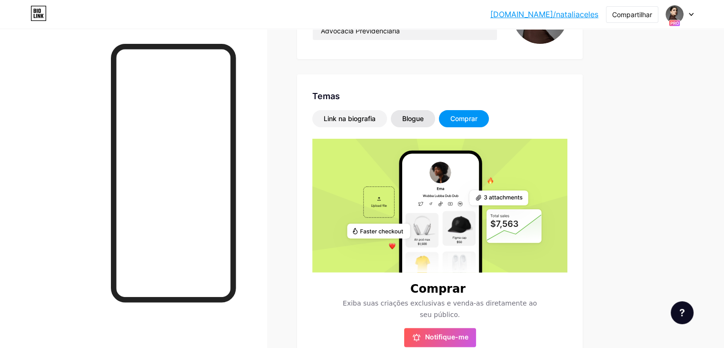
click at [424, 122] on div "Blogue" at bounding box center [412, 119] width 21 height 10
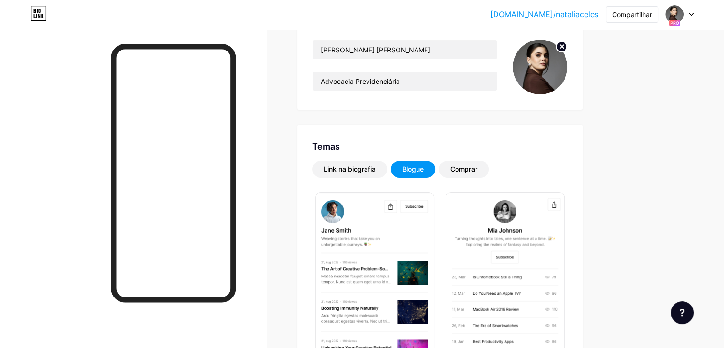
scroll to position [0, 0]
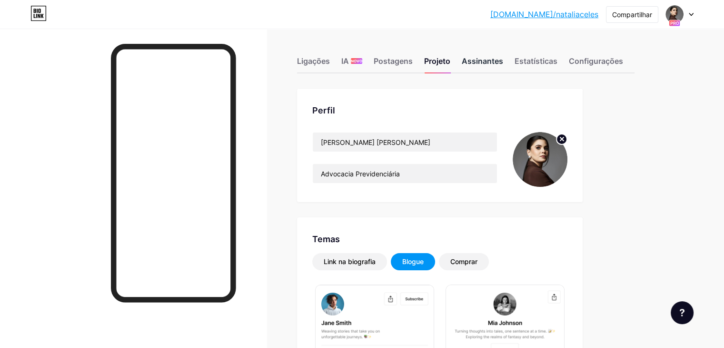
click at [503, 57] on font "Assinantes" at bounding box center [482, 61] width 41 height 10
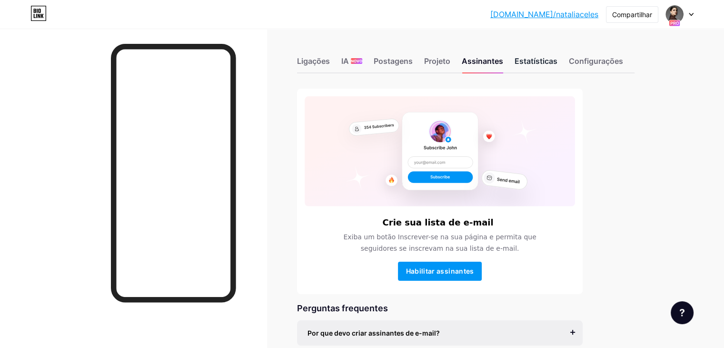
click at [558, 67] on div "Estatísticas" at bounding box center [536, 63] width 43 height 17
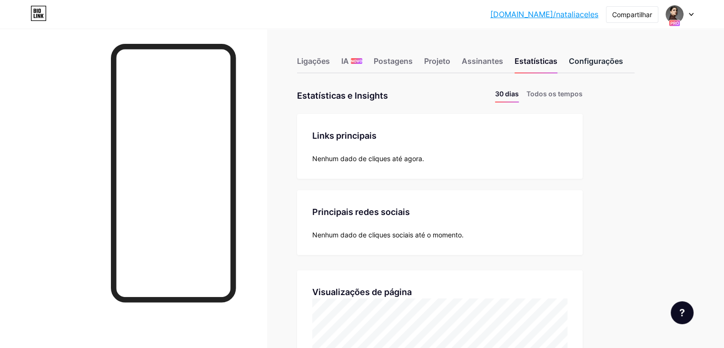
click at [624, 67] on div "Configurações" at bounding box center [596, 63] width 54 height 17
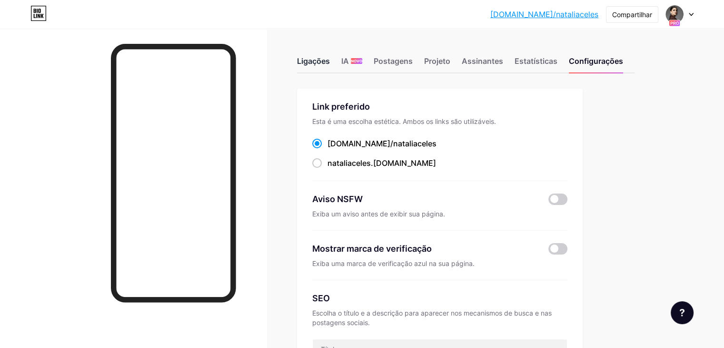
click at [330, 61] on font "Ligações" at bounding box center [313, 61] width 33 height 10
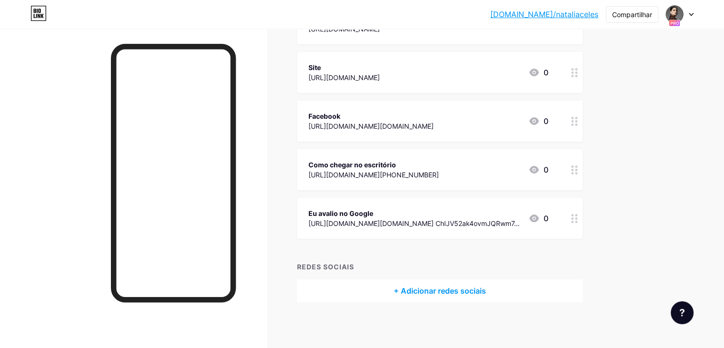
scroll to position [148, 0]
